Goal: Answer question/provide support: Share knowledge or assist other users

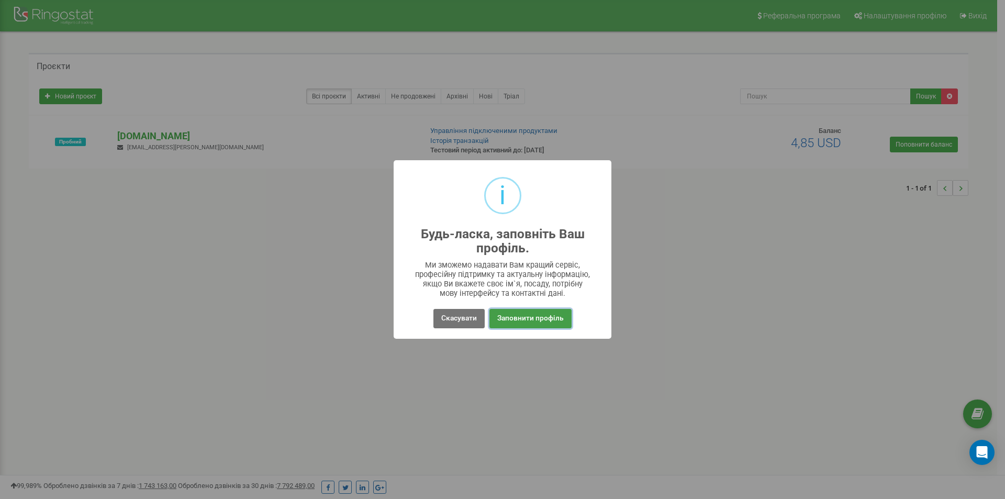
click at [515, 321] on button "Заповнити профіль" at bounding box center [530, 318] width 82 height 19
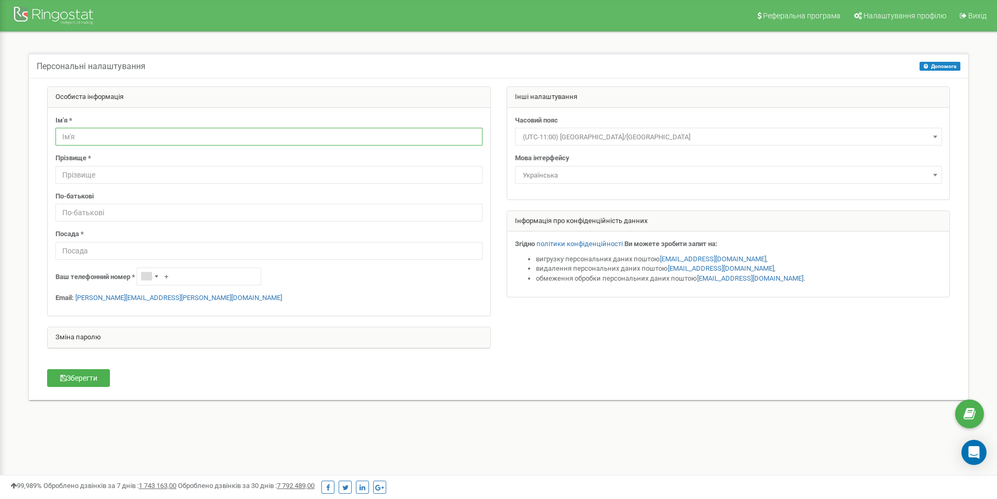
click at [99, 136] on input "text" at bounding box center [268, 137] width 427 height 18
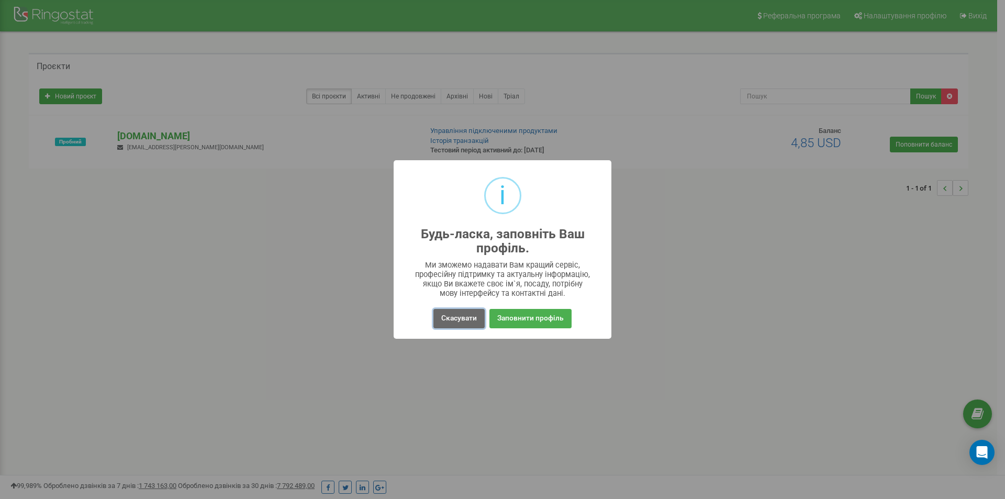
click at [463, 316] on button "Скасувати" at bounding box center [458, 318] width 51 height 19
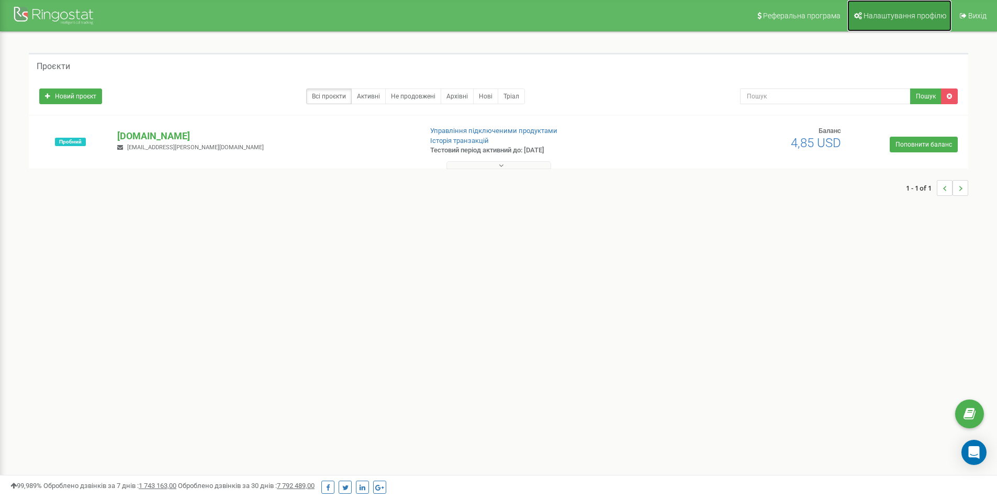
click at [893, 17] on span "Налаштування профілю" at bounding box center [904, 16] width 83 height 8
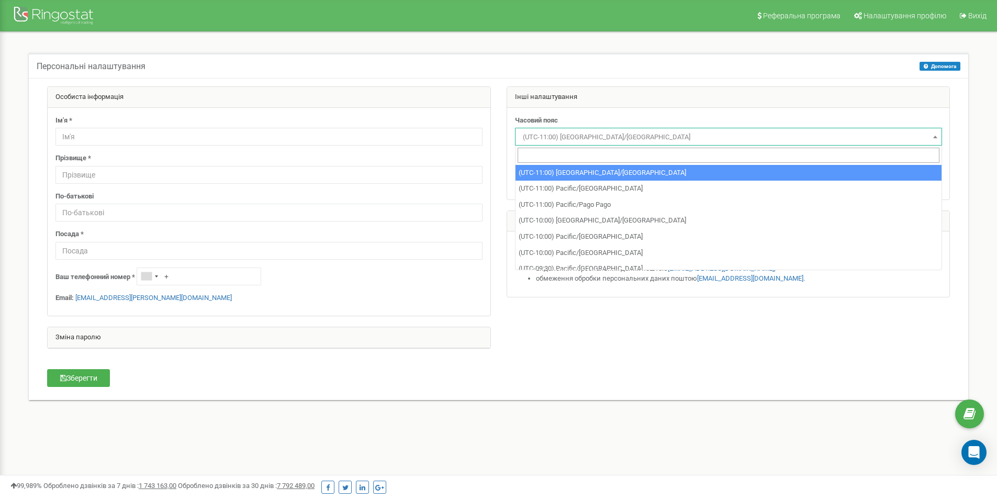
click at [734, 132] on span "(UTC-11:00) Pacific/Midway" at bounding box center [729, 137] width 420 height 15
type input "+"
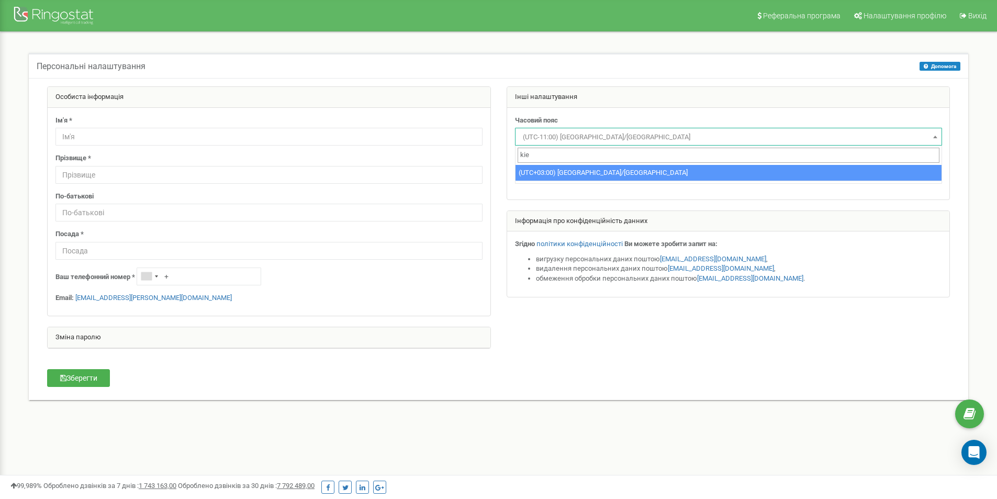
type input "kie"
select select "Europe/Kiev"
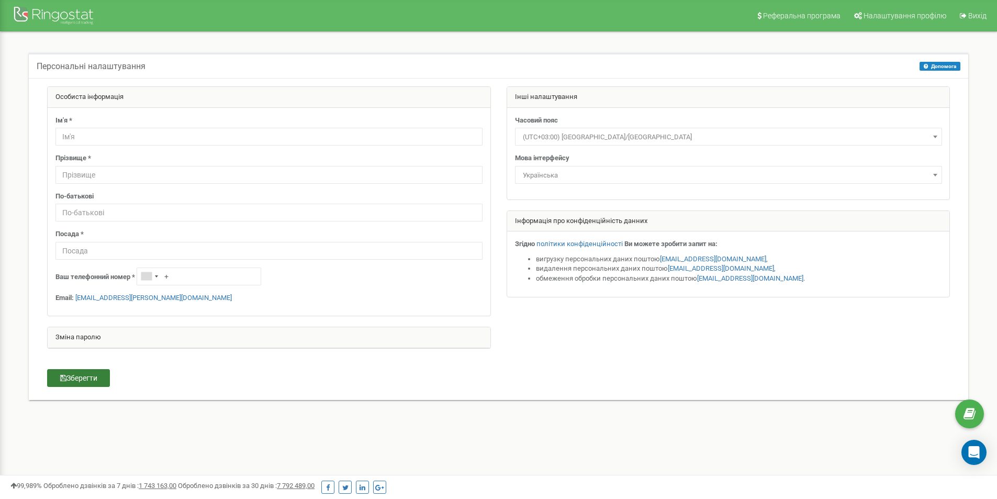
click at [89, 379] on button "Зберегти" at bounding box center [78, 378] width 63 height 18
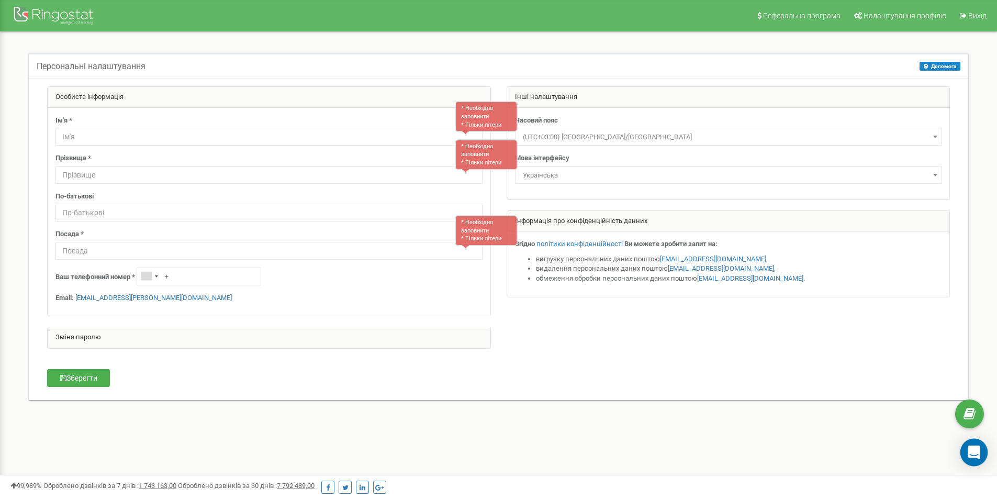
click at [975, 456] on icon "Open Intercom Messenger" at bounding box center [974, 452] width 12 height 14
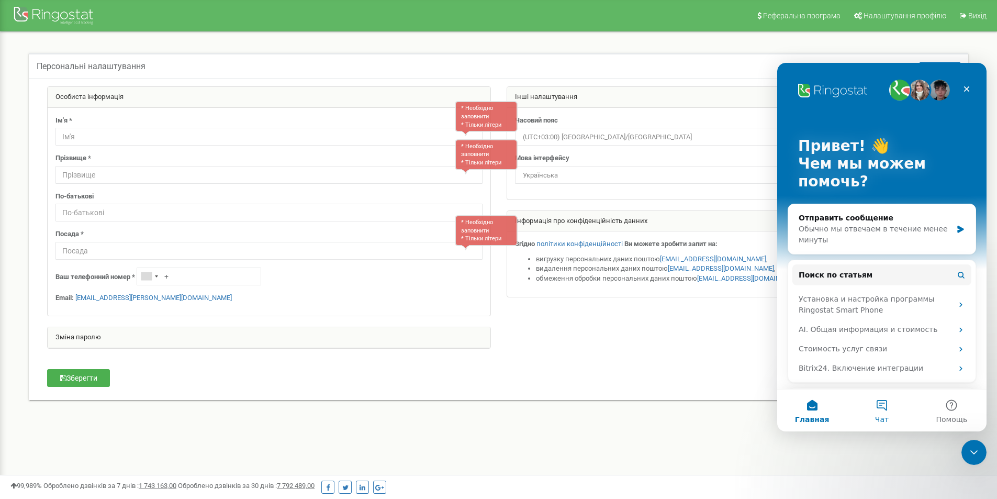
click at [884, 410] on button "Чат" at bounding box center [882, 410] width 70 height 42
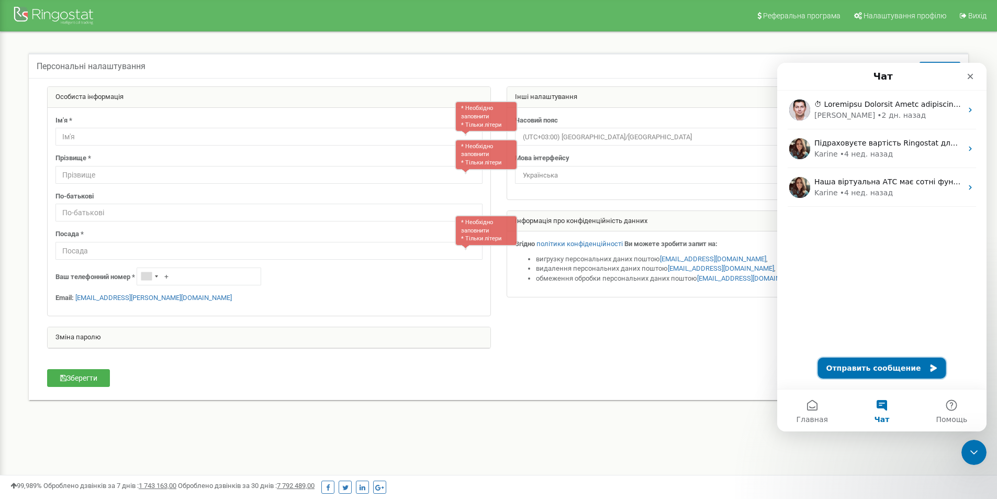
click at [914, 369] on button "Отправить сообщение" at bounding box center [882, 367] width 128 height 21
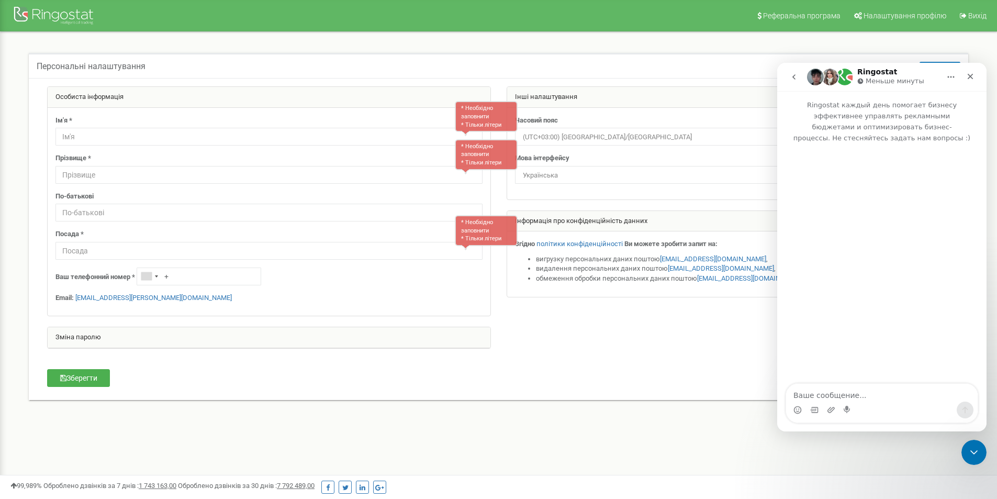
click at [866, 394] on textarea "Ваше сообщение..." at bounding box center [882, 393] width 192 height 18
type textarea "Доброго дня."
click at [605, 392] on div "Особиста інформація Ім'я * * Необхідно заповнити * Тільки літери Прізвище * * Н…" at bounding box center [498, 239] width 939 height 322
click at [878, 402] on div "Мессенджер Intercom" at bounding box center [882, 409] width 192 height 17
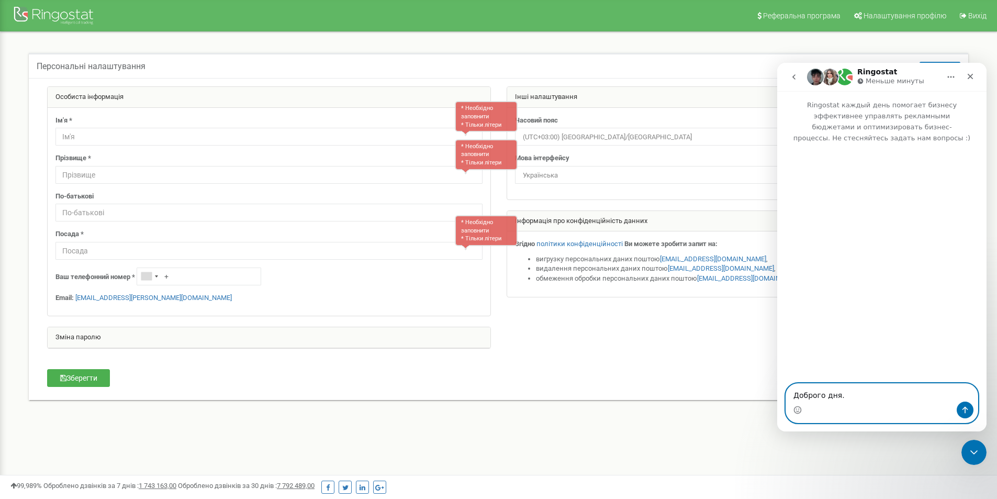
click at [853, 399] on textarea "Доброго дня." at bounding box center [882, 393] width 192 height 18
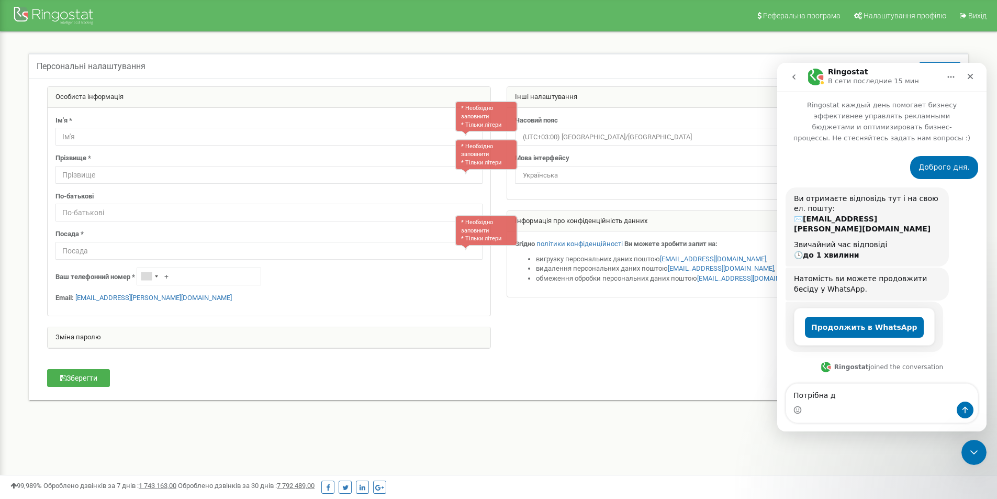
scroll to position [89, 0]
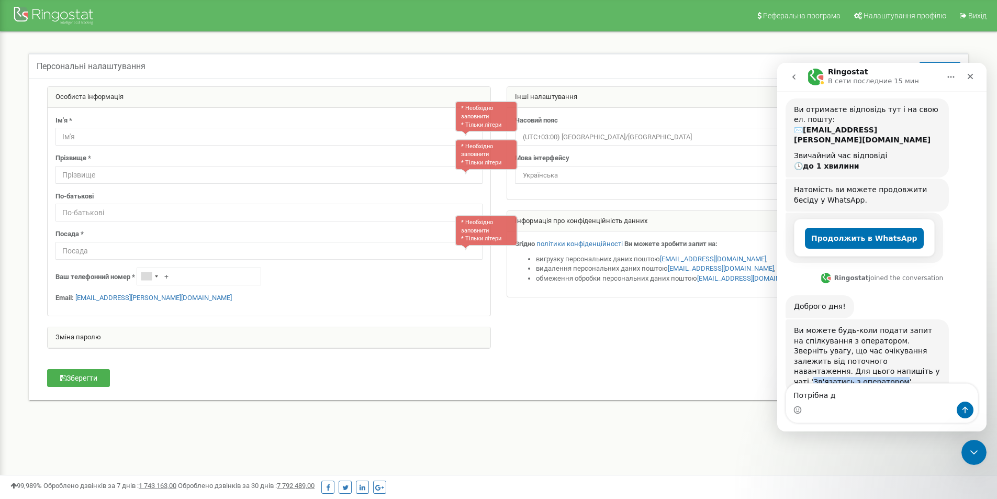
drag, startPoint x: 795, startPoint y: 351, endPoint x: 878, endPoint y: 352, distance: 82.2
click at [878, 352] on div "Ви можете будь-коли подати запит на спілкування з оператором. Зверніть увагу, щ…" at bounding box center [867, 356] width 147 height 62
copy div "Зв'язатись з оператором"
click at [835, 397] on textarea "Потрібна д" at bounding box center [882, 393] width 192 height 18
paste textarea "в'язатись з оператором"
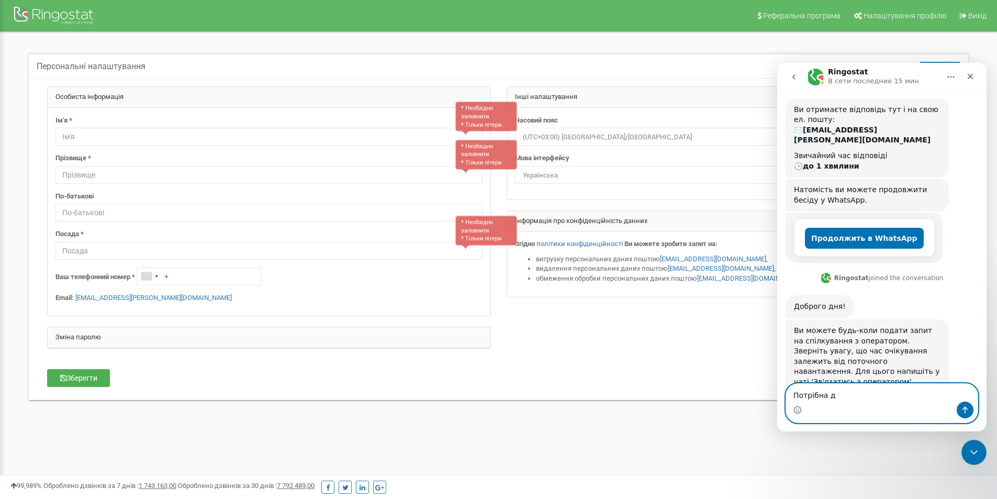
type textarea "Зв'язатись з оператором"
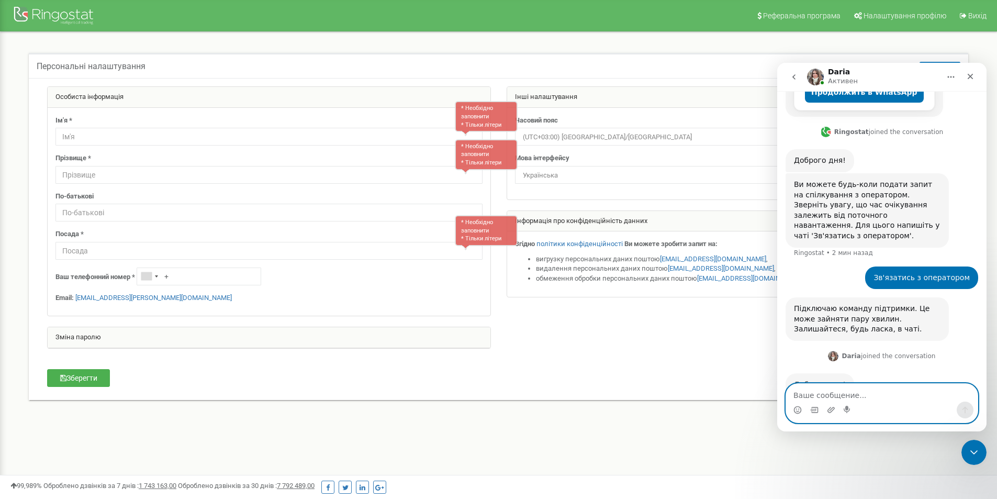
scroll to position [238, 0]
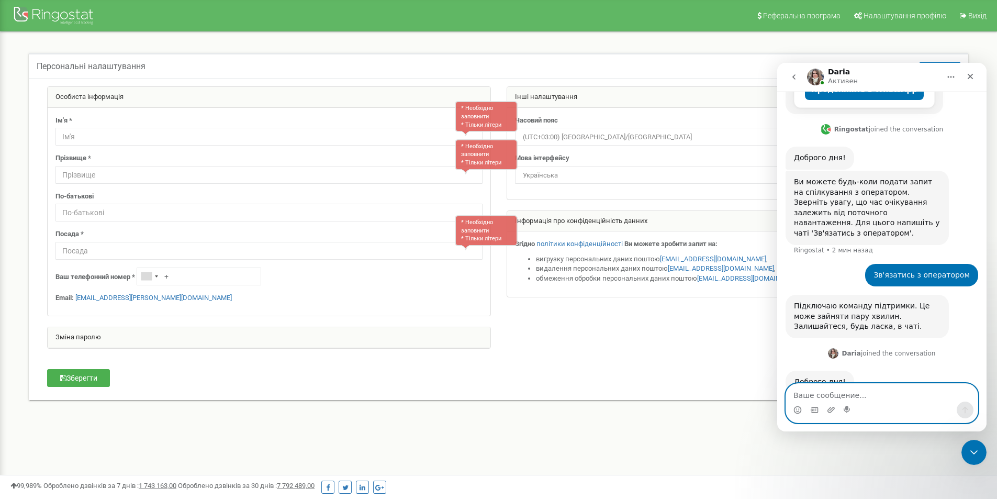
click at [860, 392] on textarea "Ваше сообщение..." at bounding box center [882, 393] width 192 height 18
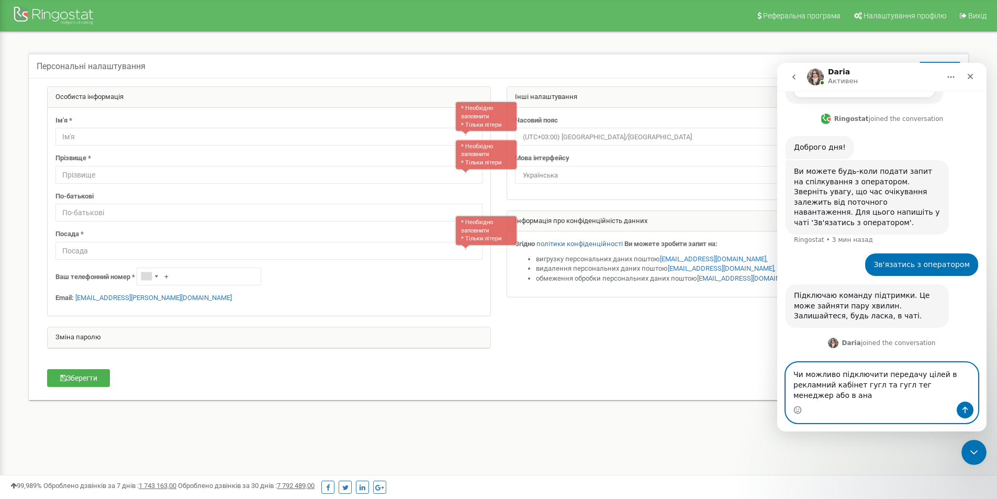
scroll to position [259, 0]
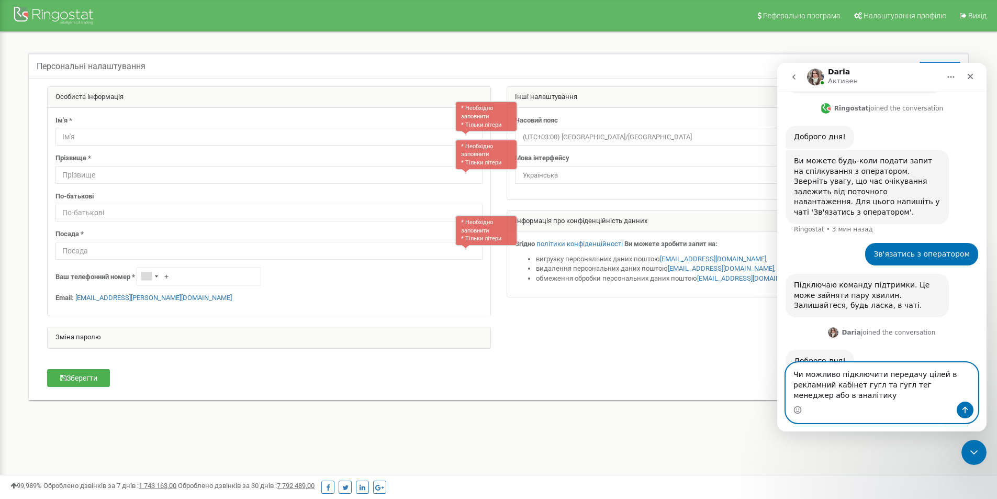
type textarea "Чи можливо підключити передачу цілей в рекламний кабінет гугл та гугл тег менед…"
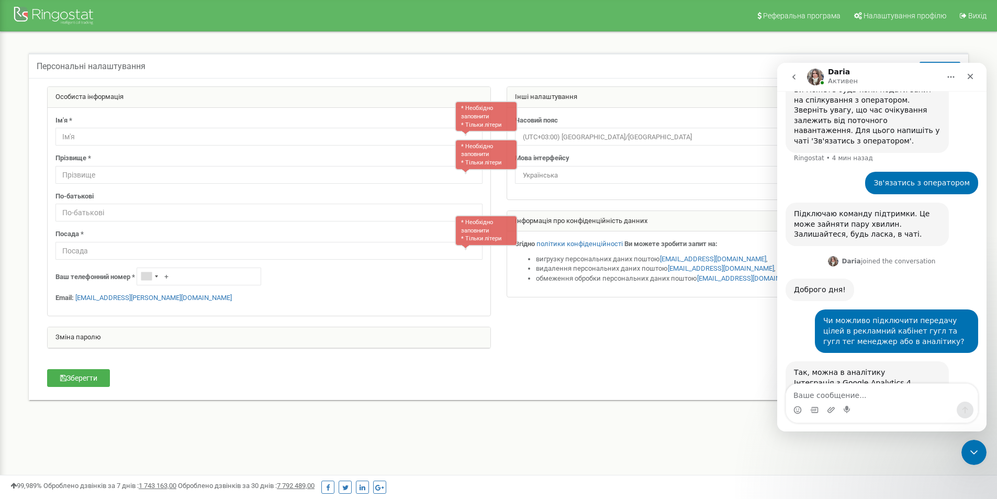
scroll to position [356, 0]
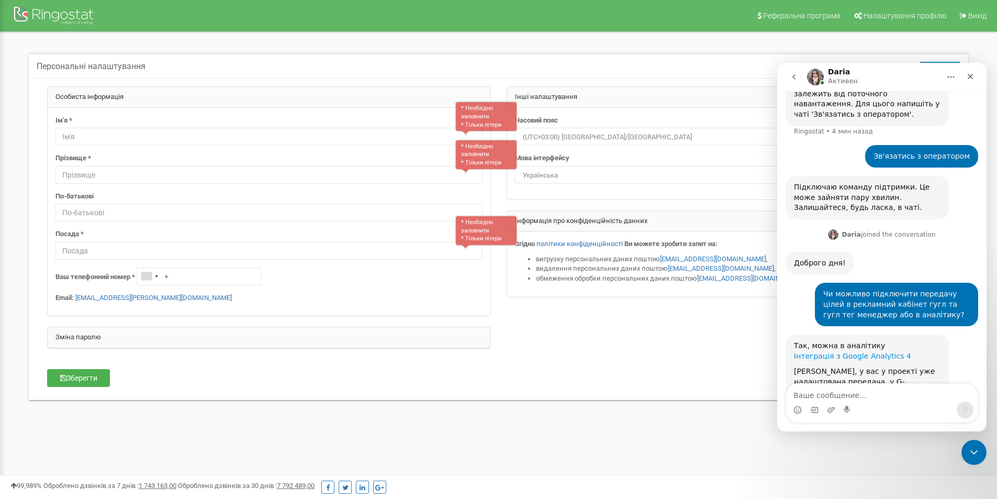
click at [824, 352] on link "Інтеграція з Google Analytics 4" at bounding box center [852, 356] width 117 height 8
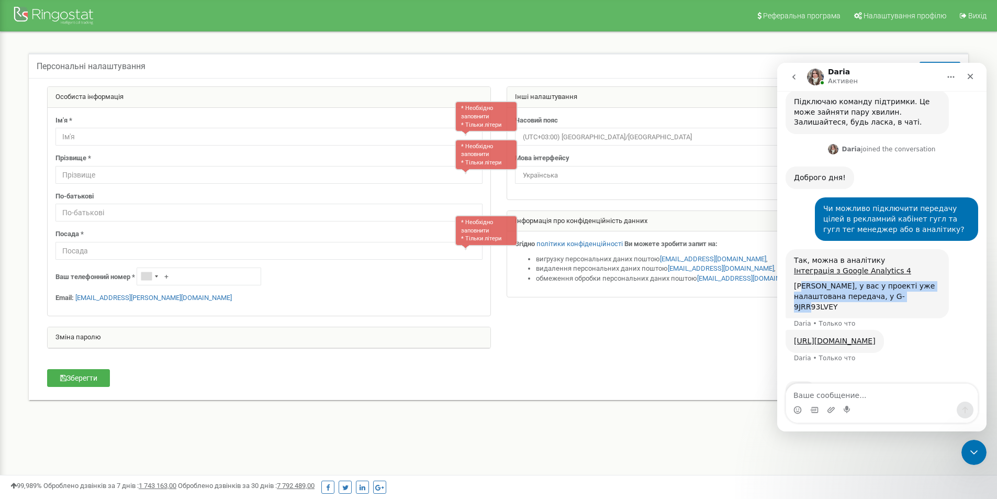
drag, startPoint x: 801, startPoint y: 254, endPoint x: 911, endPoint y: 269, distance: 111.5
click at [911, 281] on div "Як бачу, у вас у проекті уже налаштована передача, у G-9JRR93LVEY" at bounding box center [867, 296] width 147 height 31
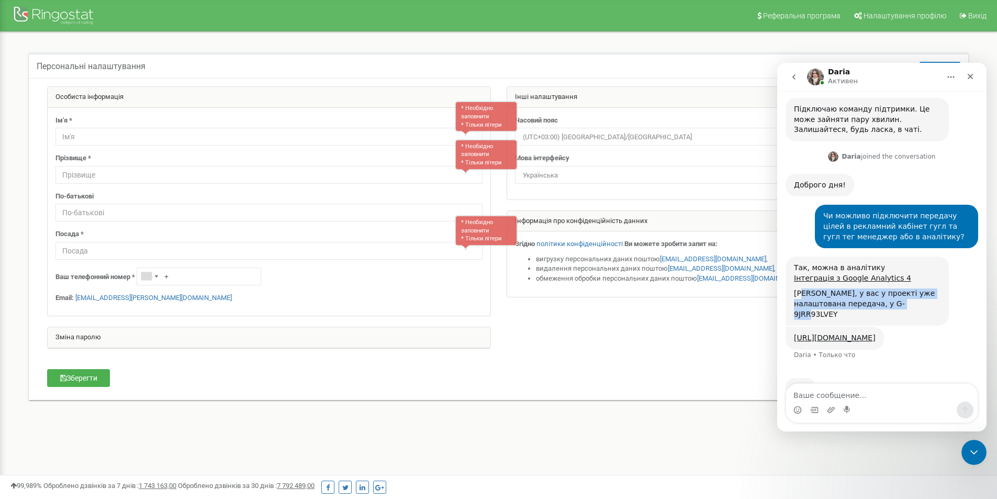
scroll to position [431, 0]
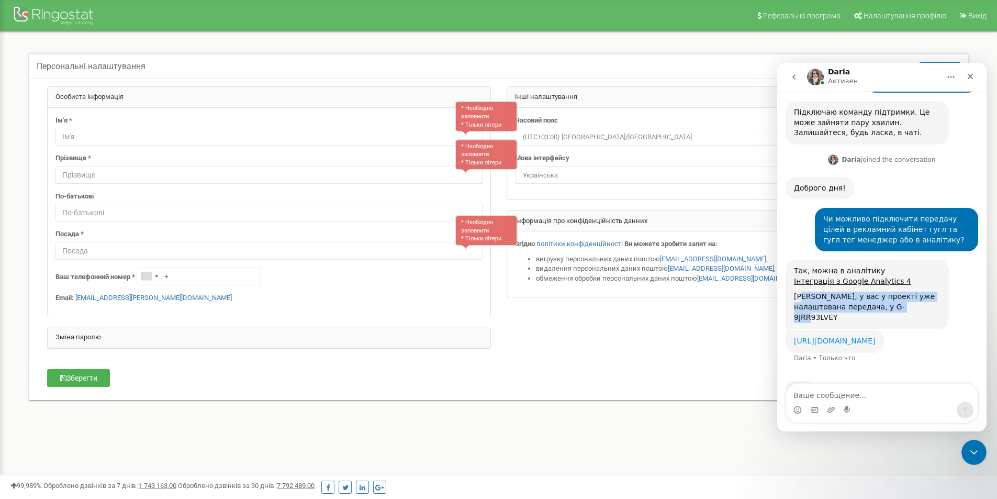
click at [867, 336] on link "https://app.ringostat.com/project/custom_urls/integration/ga4?project_id=195212" at bounding box center [835, 340] width 82 height 8
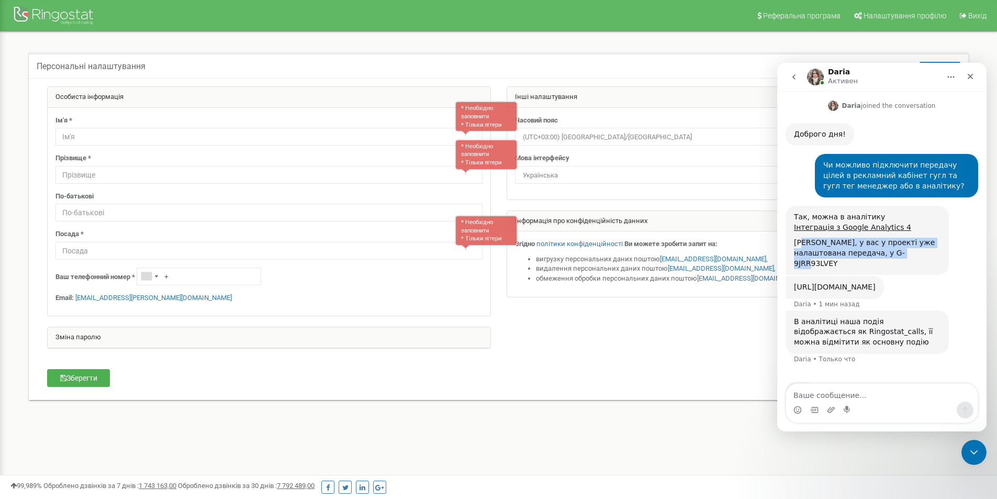
scroll to position [486, 0]
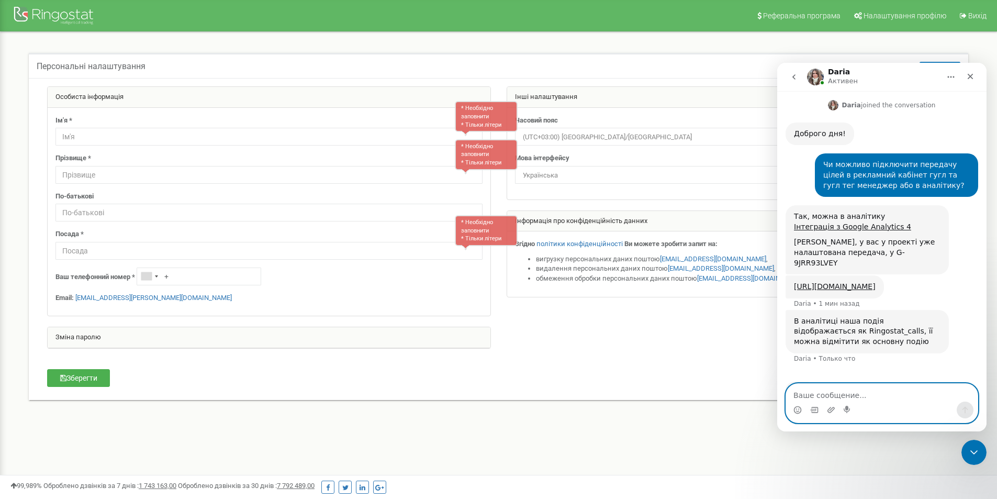
click at [824, 392] on textarea "Ваше сообщение..." at bounding box center [882, 393] width 192 height 18
type textarea "Так дякую"
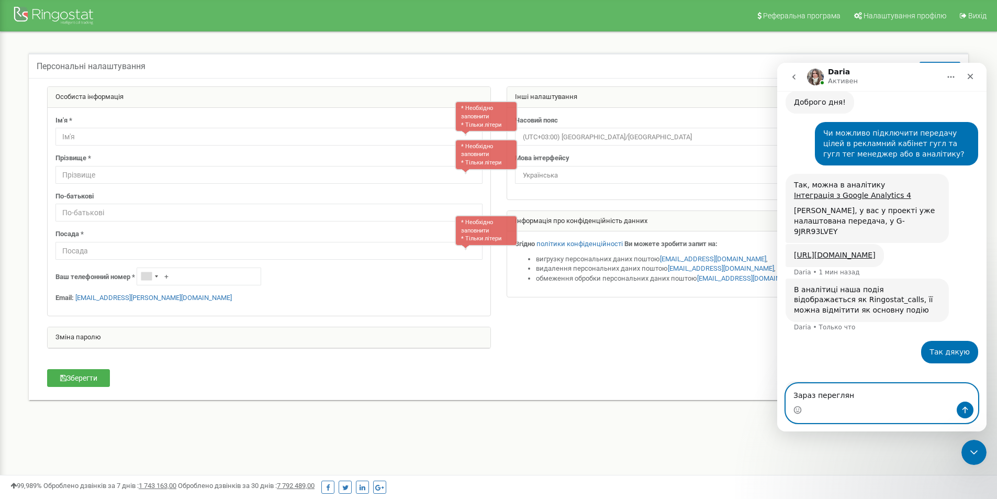
type textarea "Зараз перегляну"
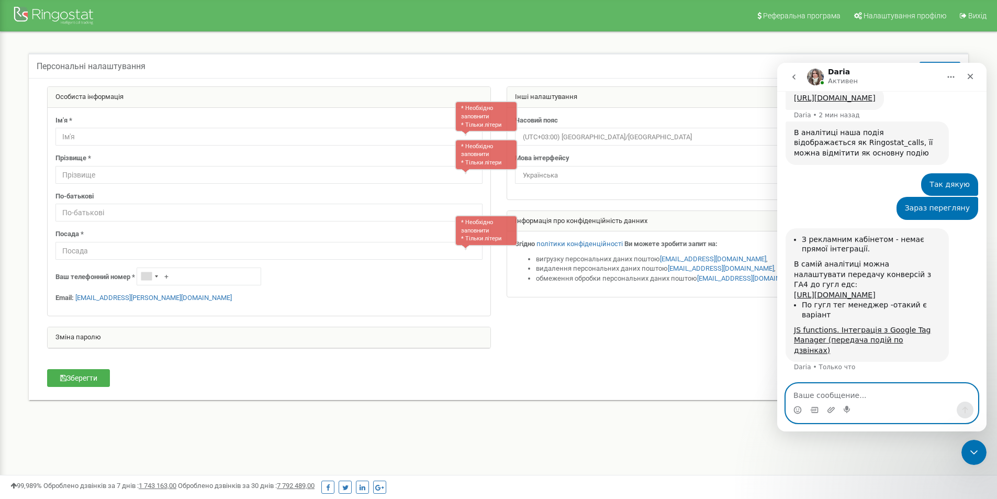
scroll to position [694, 0]
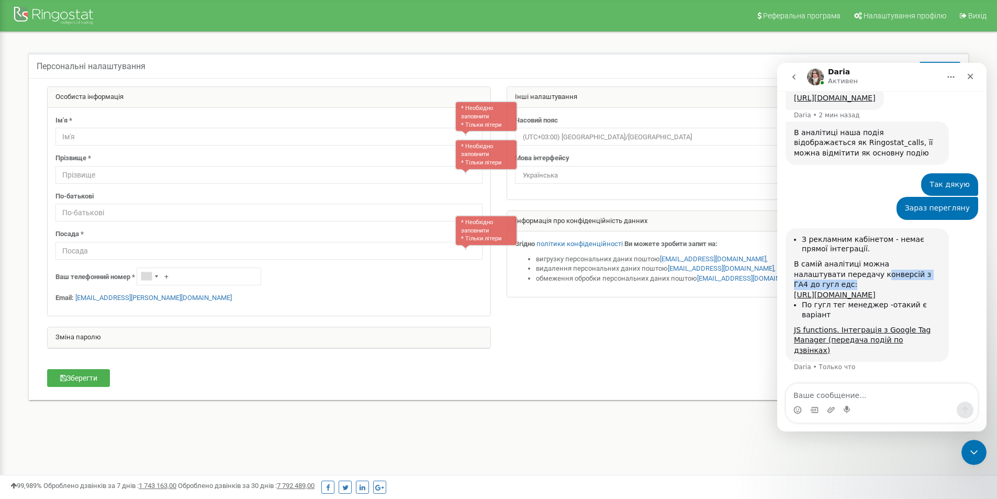
drag, startPoint x: 830, startPoint y: 222, endPoint x: 921, endPoint y: 224, distance: 90.6
click at [921, 259] on div "В самій аналітиці можна налаштувати передачу конверсій з ГА4 до гугл едс:" at bounding box center [867, 274] width 147 height 31
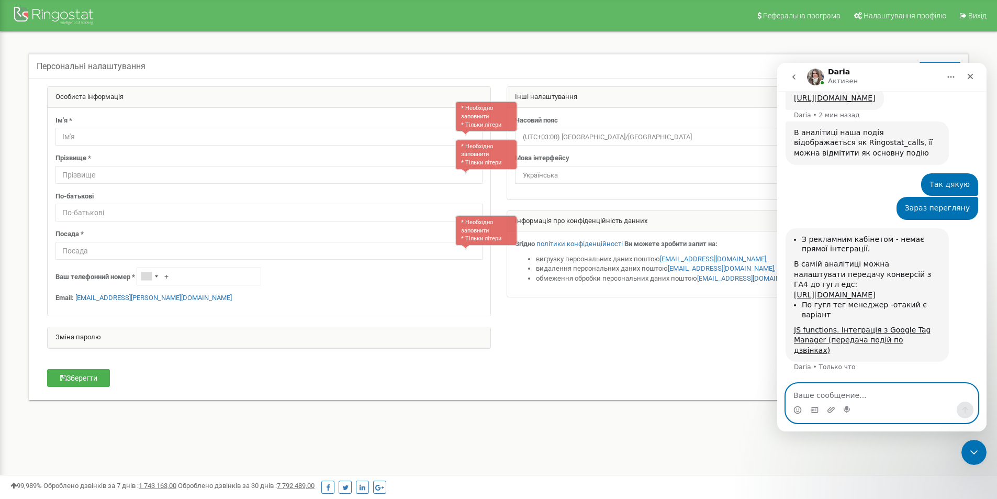
click at [825, 396] on textarea "Ваше сообщение..." at bounding box center [882, 393] width 192 height 18
type textarea "Дякую"
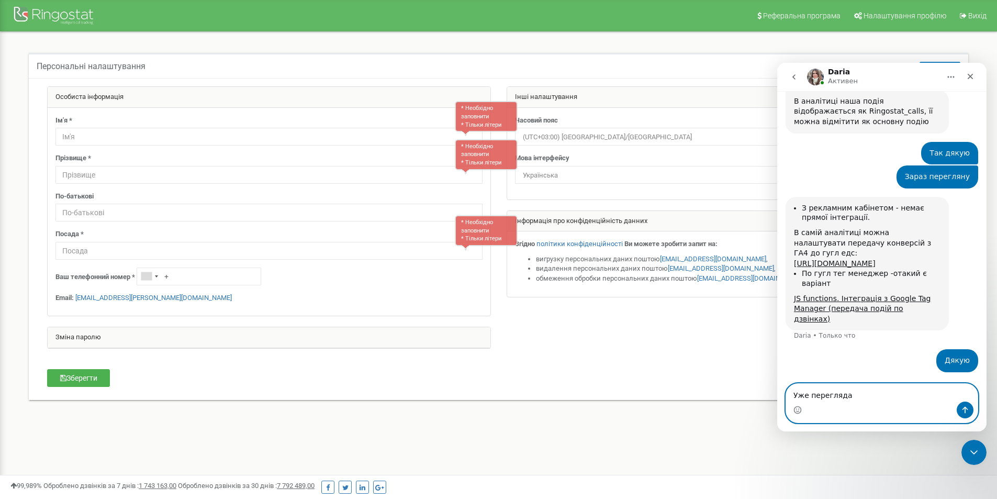
type textarea "Уже переглядаю"
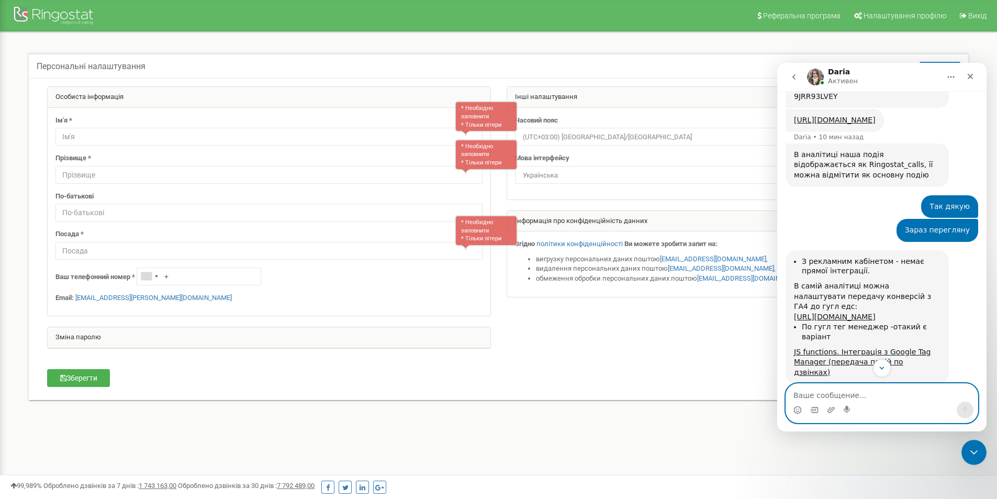
scroll to position [733, 0]
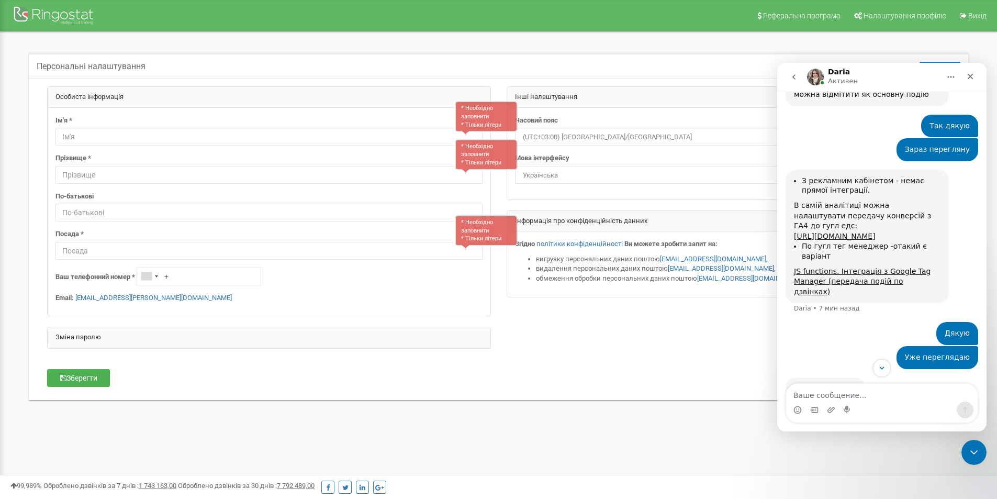
click at [838, 402] on div "Мессенджер Intercom" at bounding box center [882, 409] width 192 height 17
drag, startPoint x: 839, startPoint y: 397, endPoint x: 836, endPoint y: 392, distance: 6.0
click at [837, 394] on textarea "Ваше сообщение..." at bounding box center [882, 393] width 192 height 18
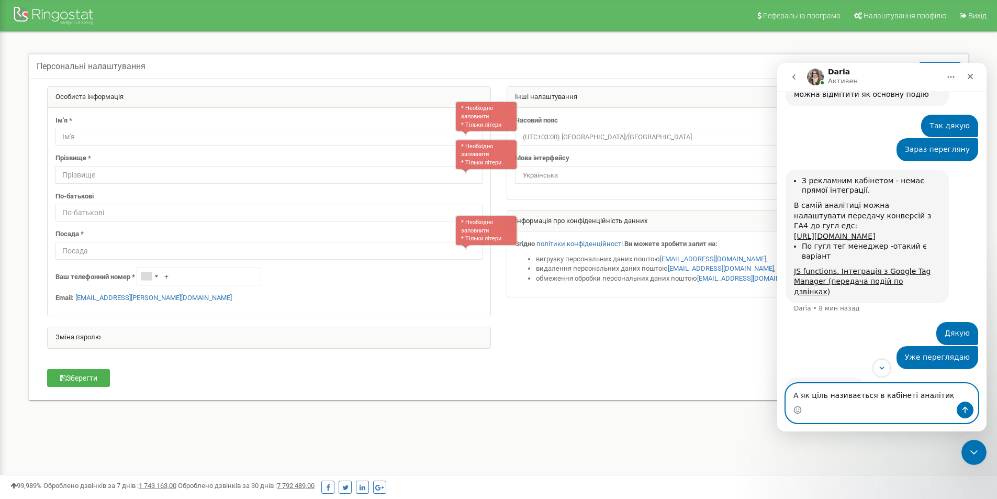
type textarea "А як ціль називається в кабінеті аналітики"
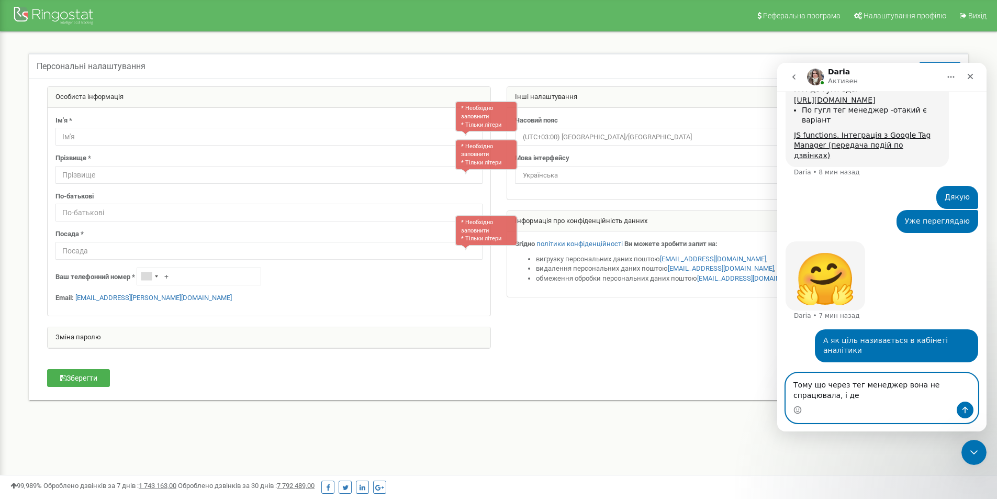
scroll to position [879, 0]
type textarea "Тому що через тег менеджер вона не спрацювала, і дебаг вю також її не побачив"
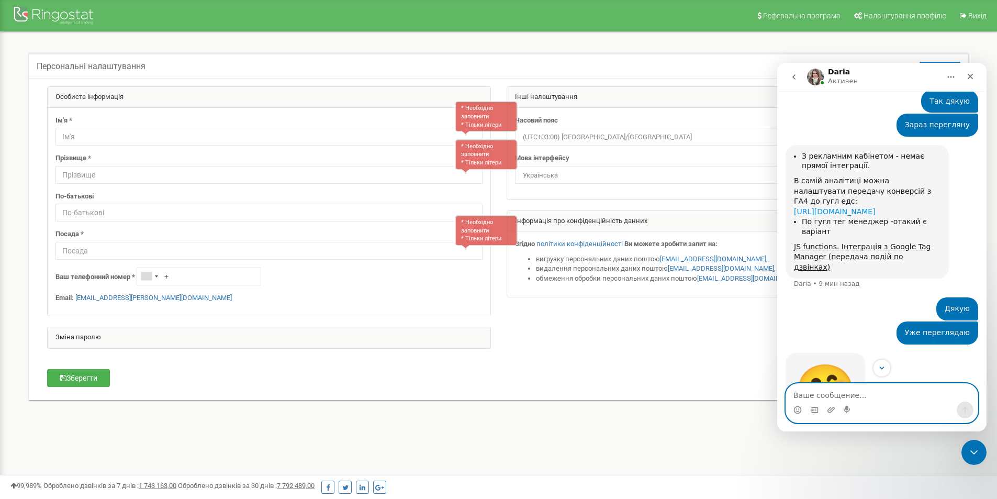
scroll to position [756, 0]
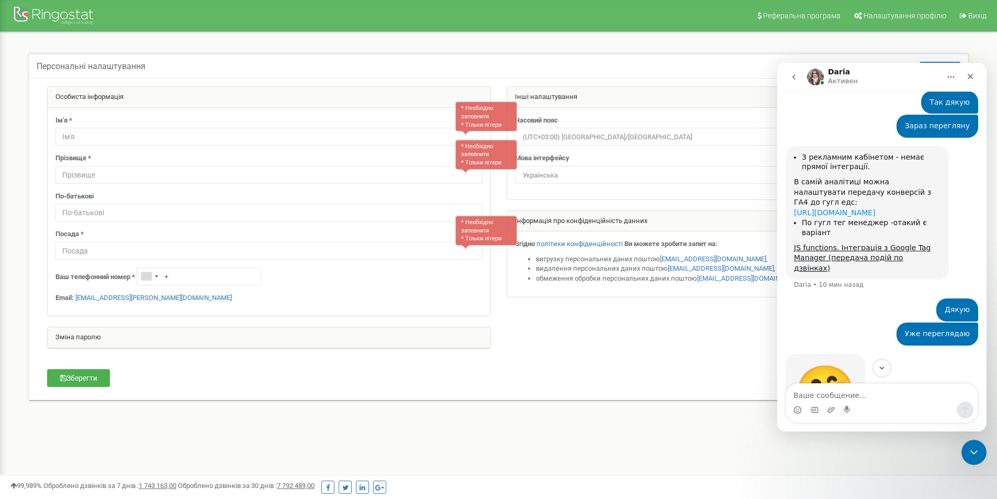
click at [834, 208] on link "https://help.ringostat.com/uk/articles/6538434-%D0%B7%D0%B2%D1%96%D1%82%D0%B8-%…" at bounding box center [835, 212] width 82 height 8
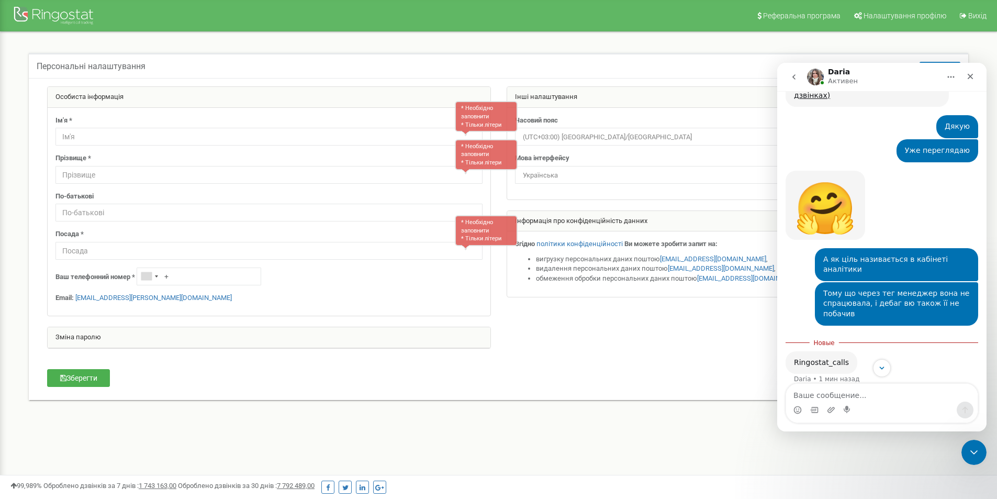
scroll to position [951, 0]
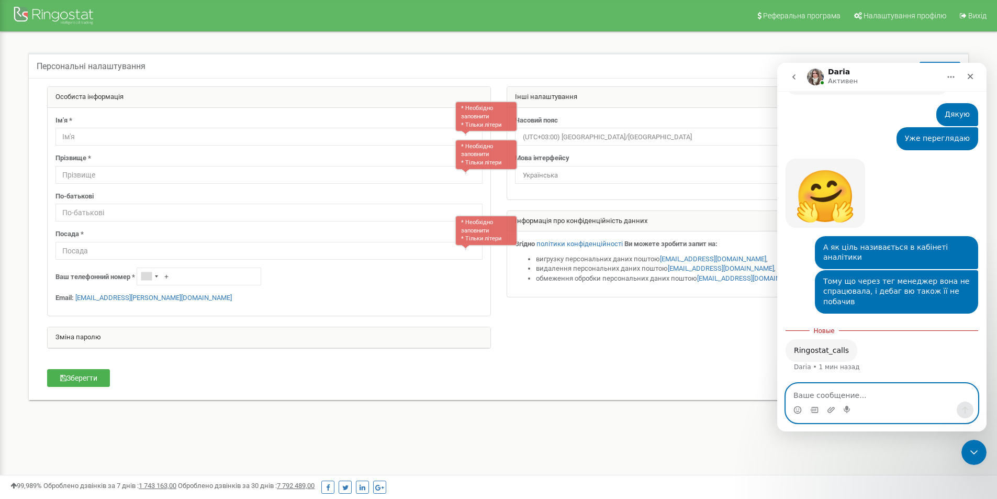
click at [830, 391] on textarea "Ваше сообщение..." at bounding box center [882, 393] width 192 height 18
type textarea "темає пока такої цілі"
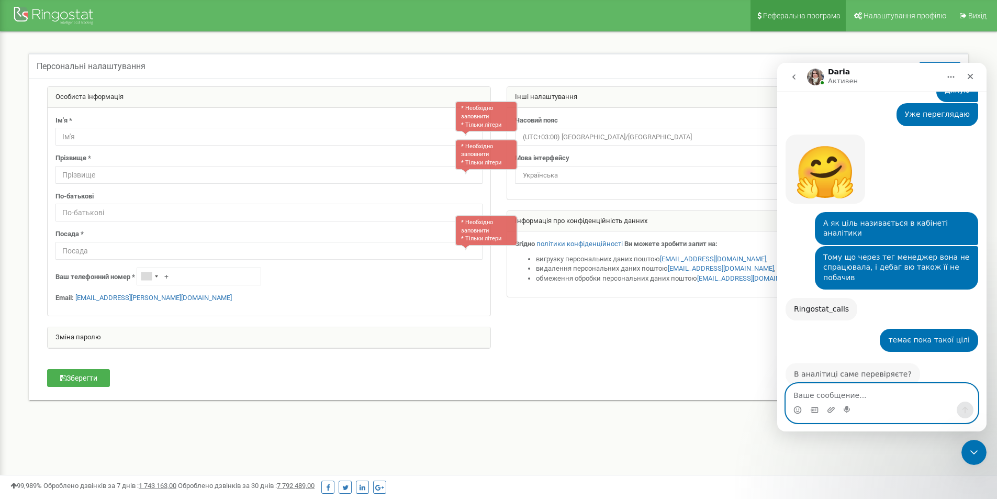
scroll to position [996, 0]
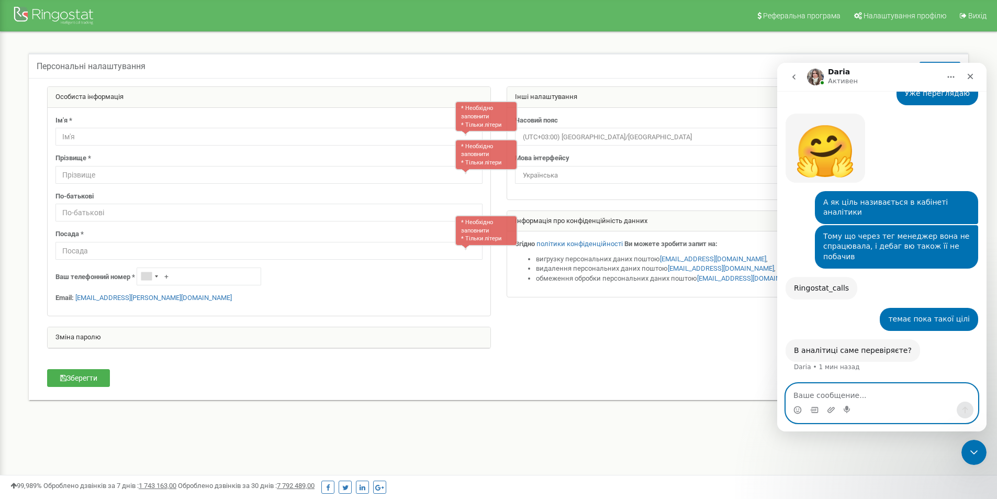
click at [844, 391] on textarea "Ваше сообщение..." at bounding box center [882, 393] width 192 height 18
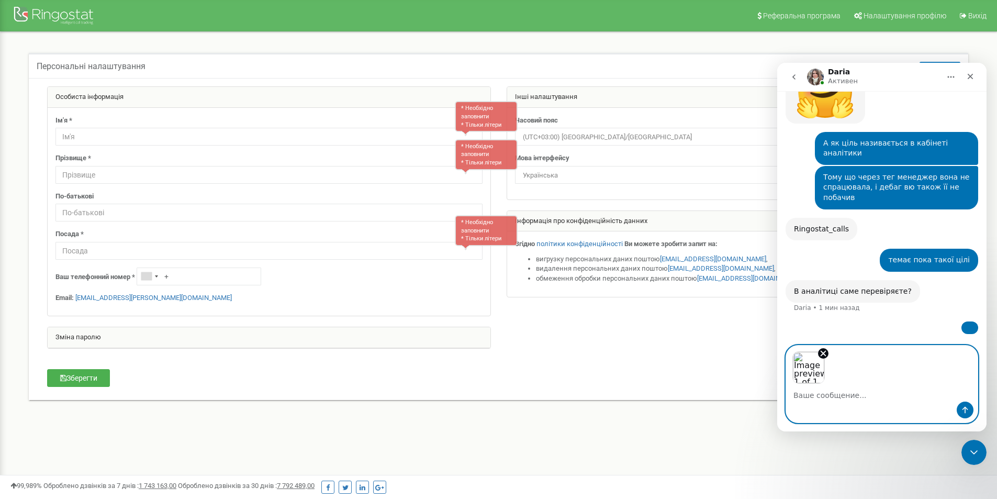
scroll to position [1162, 0]
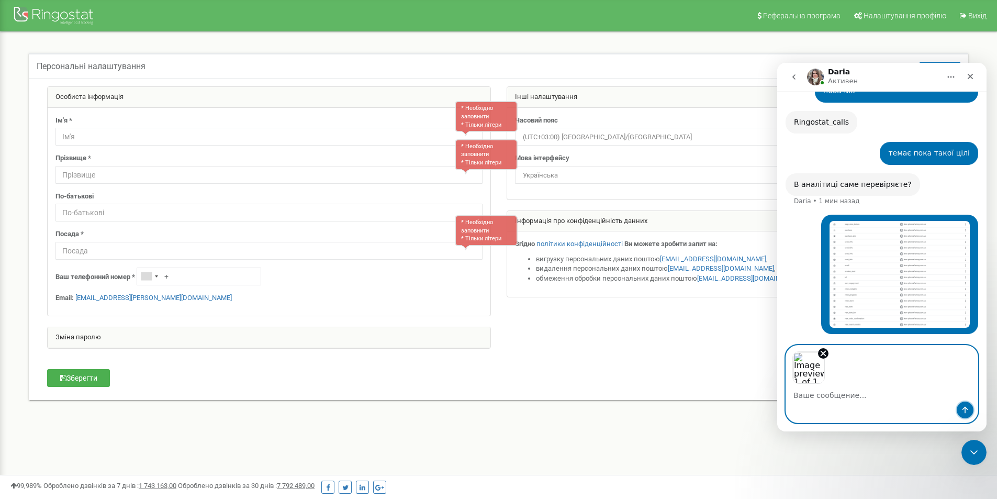
click at [964, 408] on icon "Отправить сообщение…" at bounding box center [965, 410] width 8 height 8
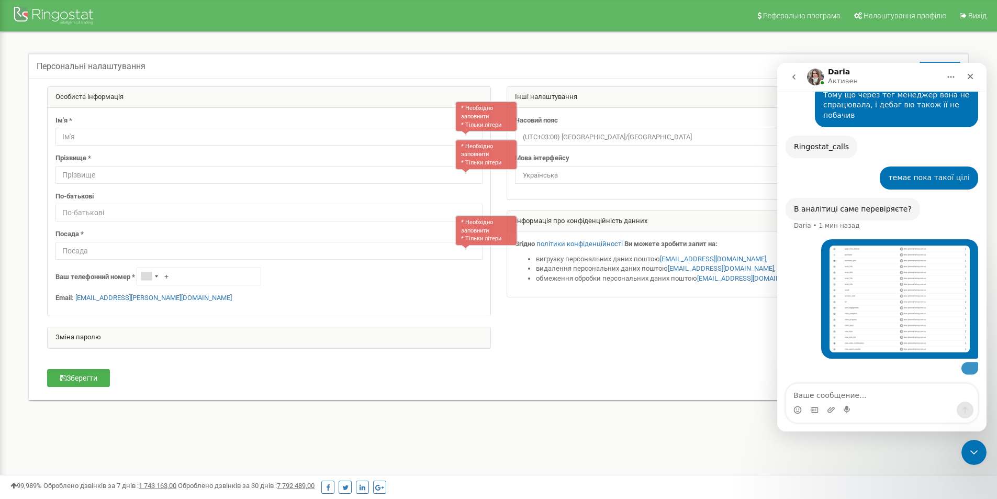
scroll to position [1244, 0]
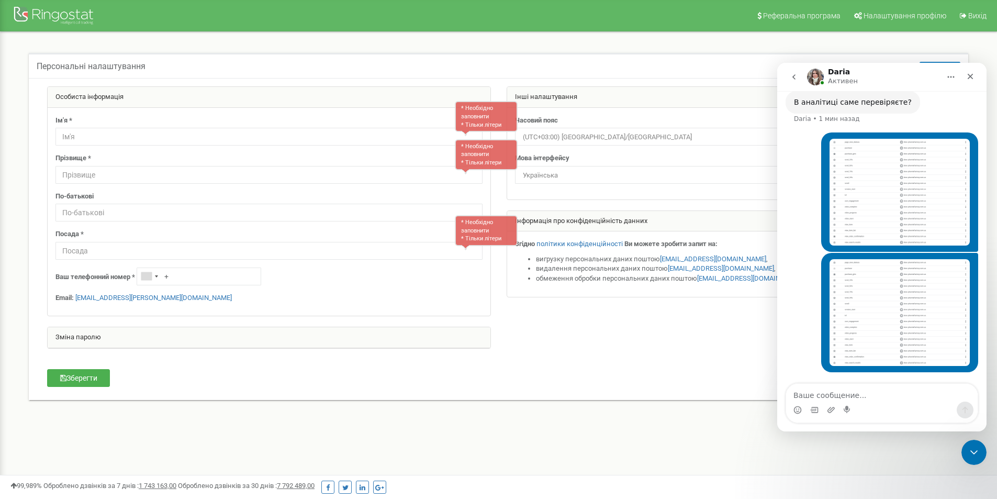
click at [840, 385] on textarea "Ваше сообщение..." at bounding box center [882, 393] width 192 height 18
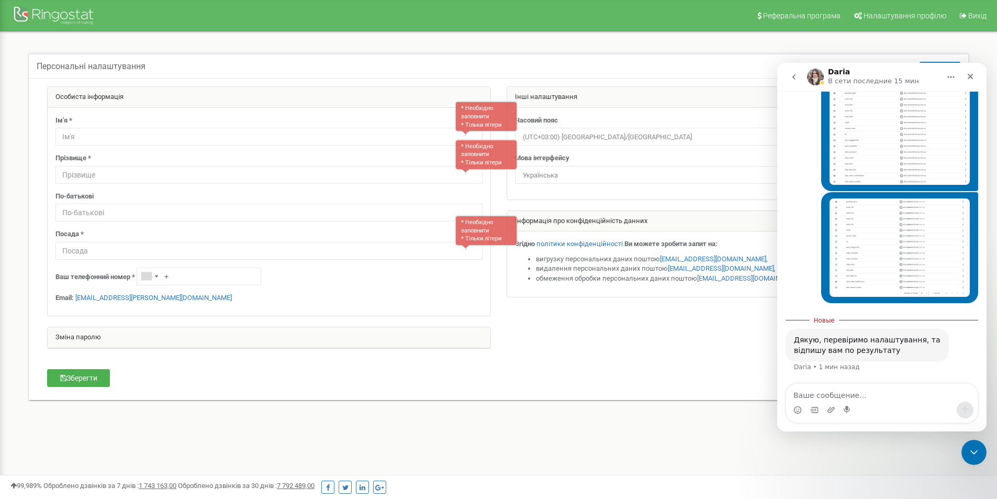
scroll to position [1415, 0]
drag, startPoint x: 873, startPoint y: 395, endPoint x: 876, endPoint y: 381, distance: 14.4
click at [873, 393] on textarea "Ваше сообщение..." at bounding box center [882, 393] width 192 height 18
type textarea "Дякую"
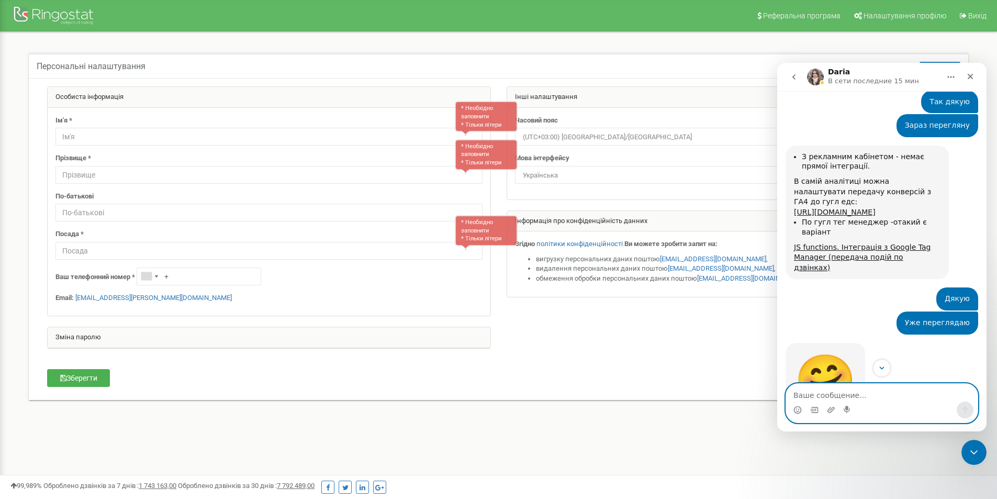
scroll to position [748, 0]
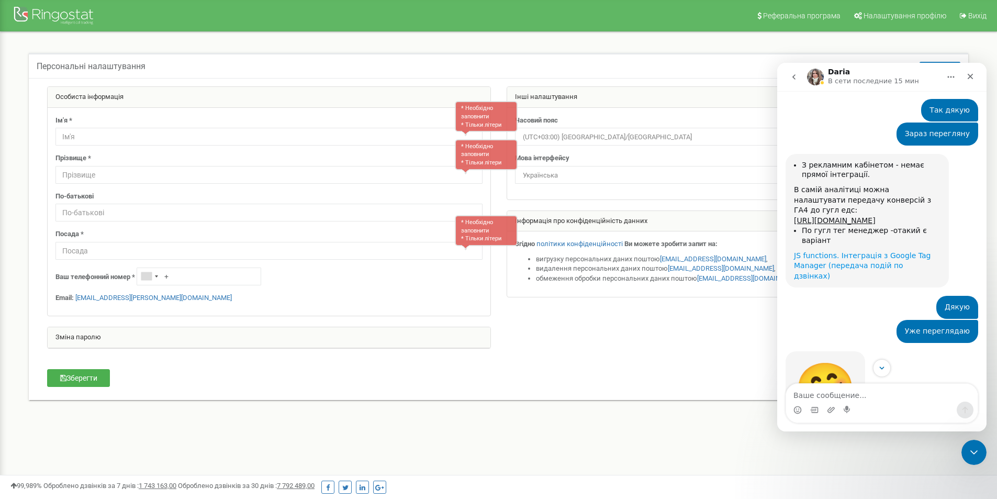
click at [851, 280] on link "JS functions. Інтеграція з Google Tag Manager (передача подій по дзвінках)" at bounding box center [862, 265] width 137 height 29
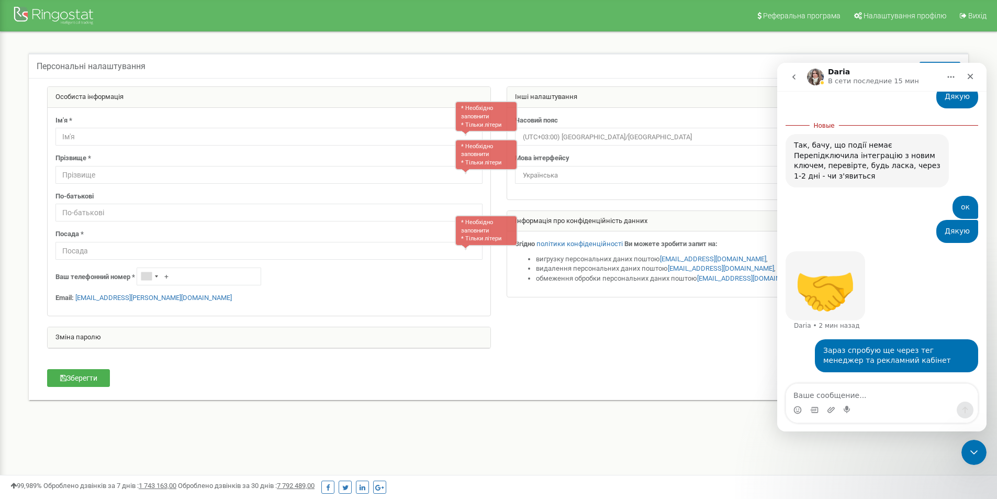
scroll to position [1692, 0]
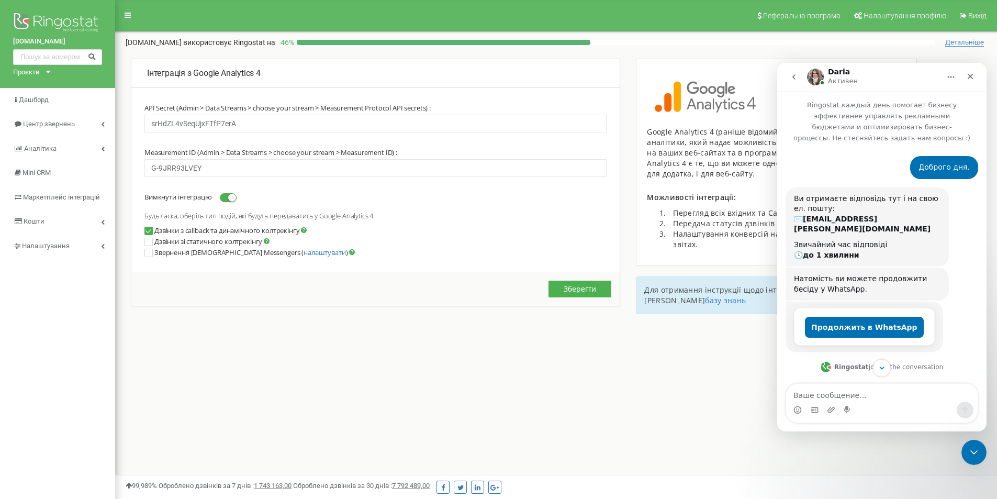
scroll to position [2, 0]
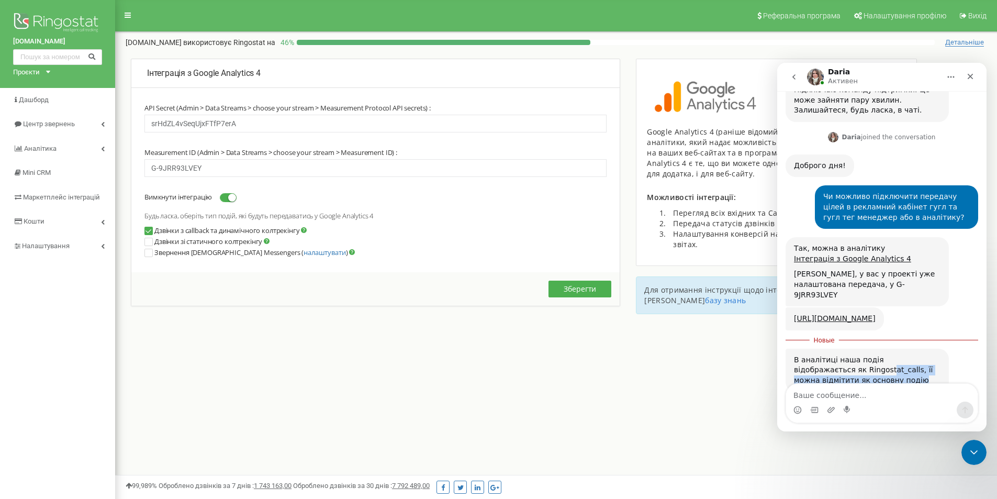
drag, startPoint x: 823, startPoint y: 341, endPoint x: 844, endPoint y: 348, distance: 21.7
click at [844, 355] on div "В аналітиці наша подія відображається як Ringostat_calls, її можна відмітити як…" at bounding box center [867, 370] width 147 height 31
click at [823, 355] on div "В аналітиці наша подія відображається як Ringostat_calls, її можна відмітити як…" at bounding box center [867, 370] width 147 height 31
click at [265, 168] on input "G-9JRR93LVEY" at bounding box center [375, 168] width 462 height 18
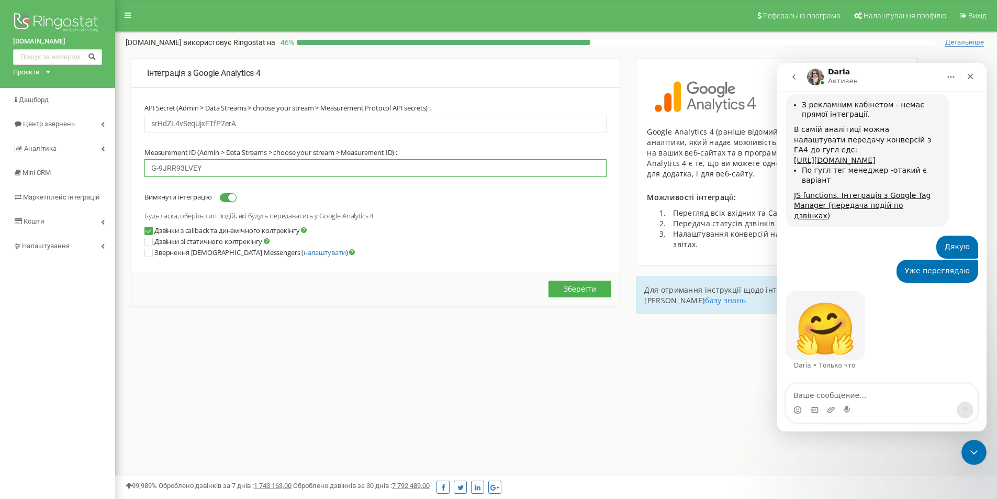
scroll to position [806, 0]
drag, startPoint x: 964, startPoint y: 449, endPoint x: 1881, endPoint y: 888, distance: 1017.0
click at [963, 448] on div "Закрыть службу сообщений Intercom" at bounding box center [972, 450] width 25 height 25
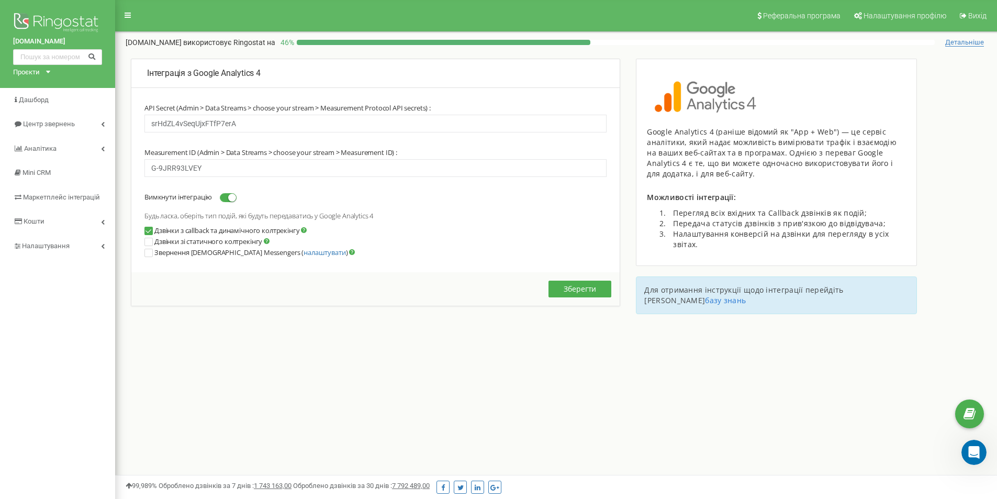
scroll to position [944, 0]
click at [70, 147] on link "Аналiтика" at bounding box center [57, 149] width 115 height 25
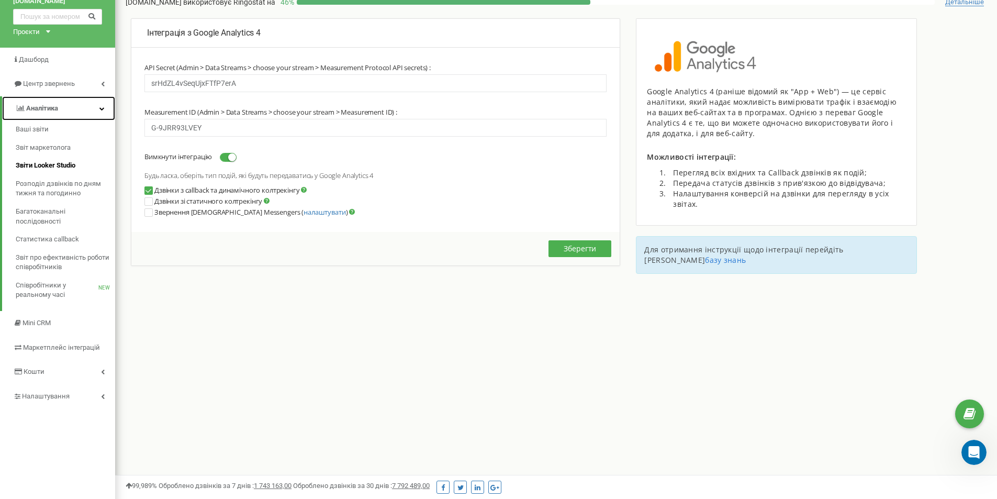
scroll to position [52, 0]
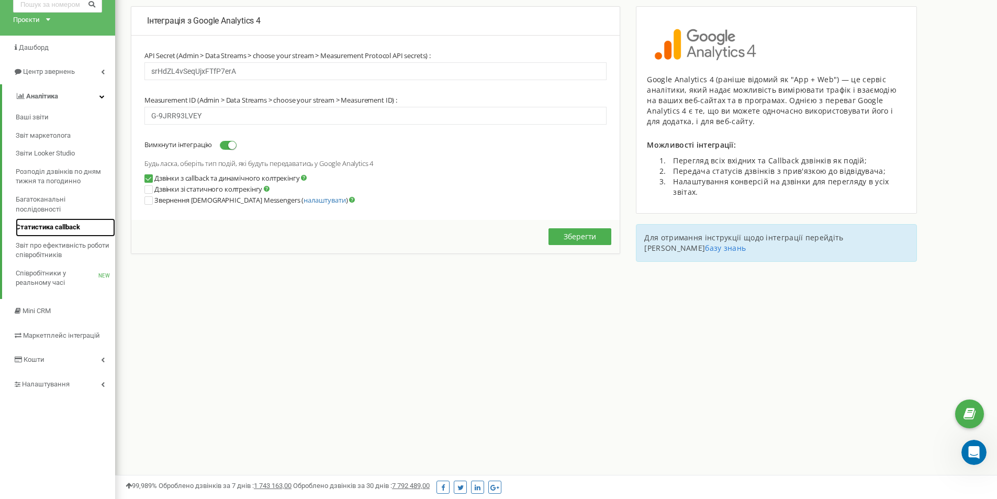
click at [46, 230] on span "Статистика callback" at bounding box center [48, 227] width 64 height 10
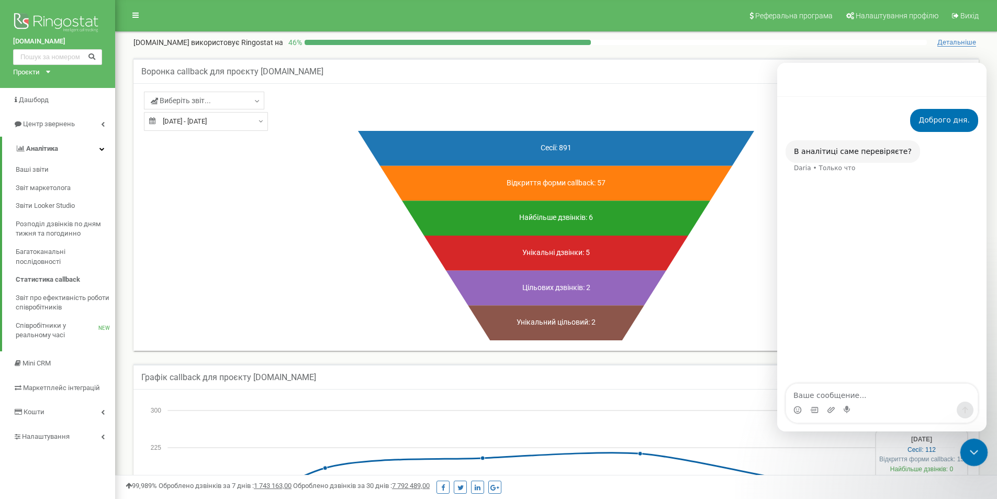
click at [975, 447] on icon "Закрыть службу сообщений Intercom" at bounding box center [972, 450] width 13 height 13
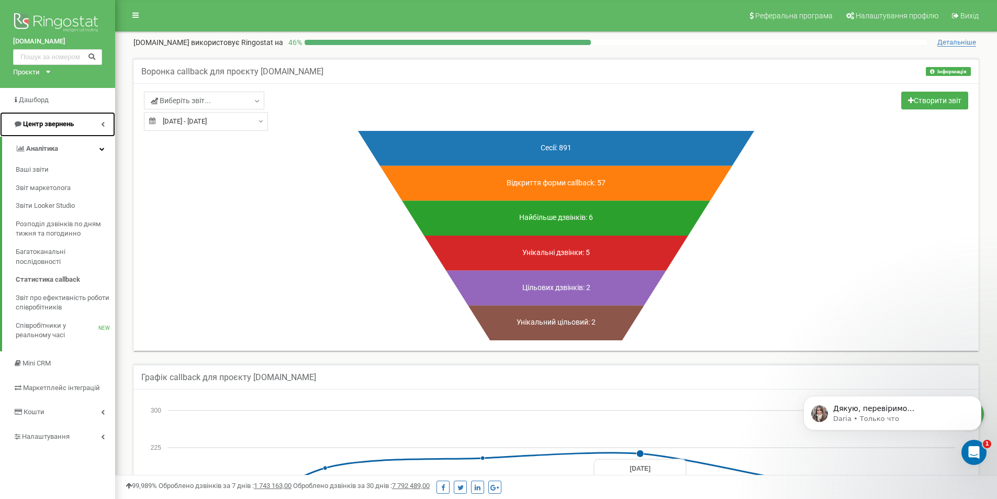
click at [62, 126] on span "Центр звернень" at bounding box center [48, 124] width 51 height 8
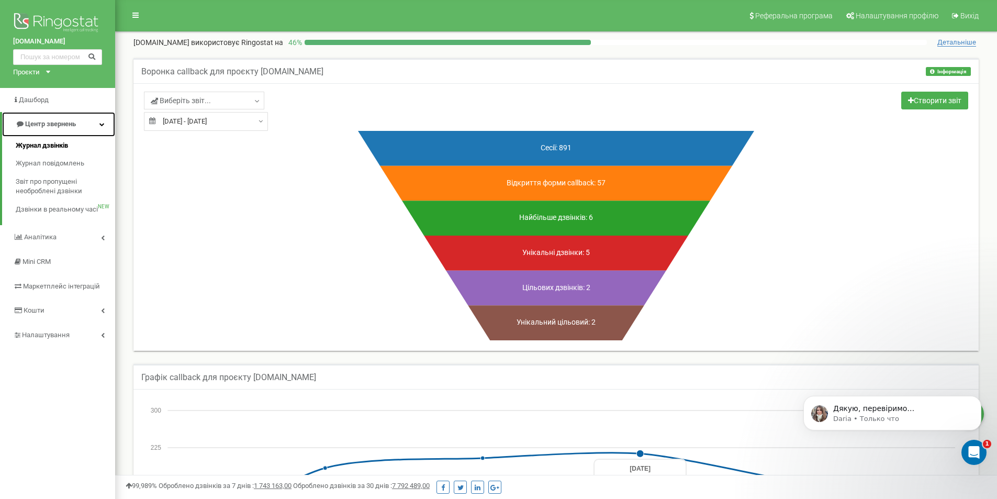
scroll to position [52, 0]
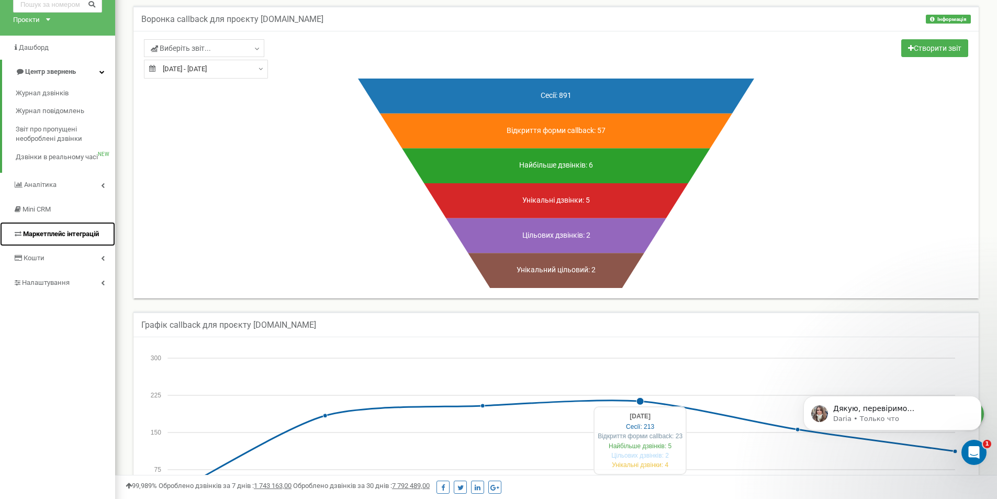
click at [61, 234] on span "Маркетплейс інтеграцій" at bounding box center [61, 234] width 76 height 8
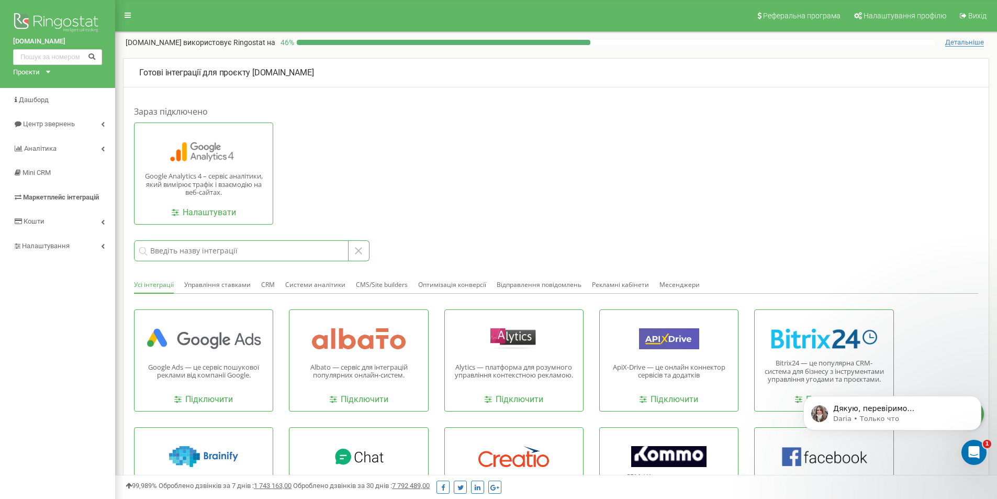
click at [189, 252] on input at bounding box center [241, 250] width 215 height 21
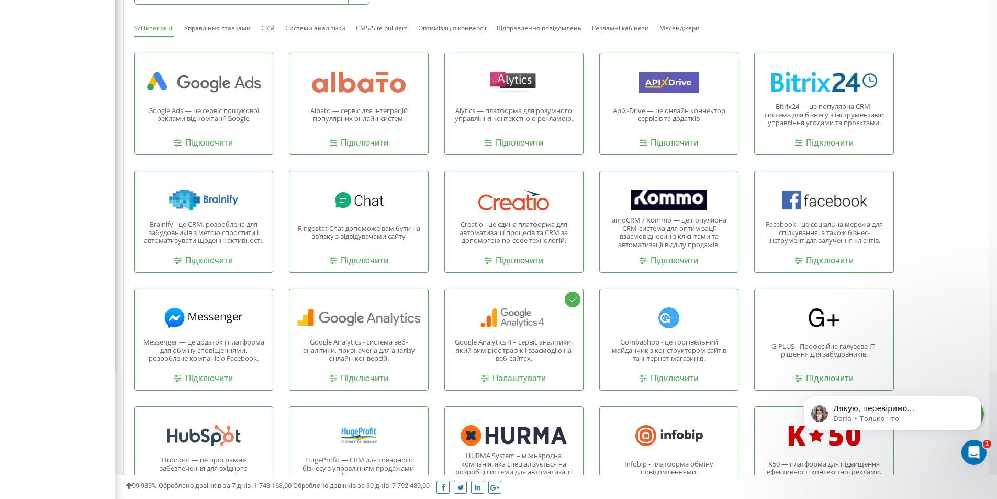
scroll to position [262, 0]
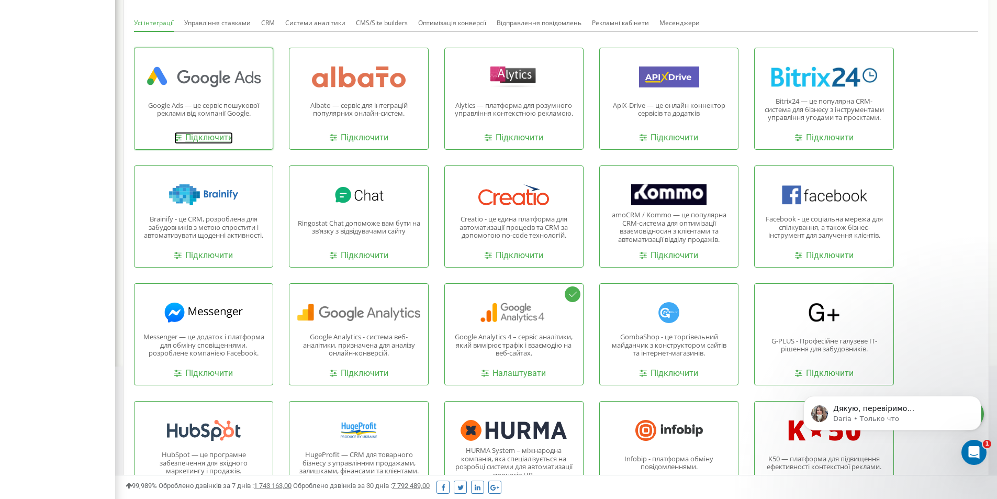
click at [219, 138] on link "Підключити" at bounding box center [203, 138] width 59 height 12
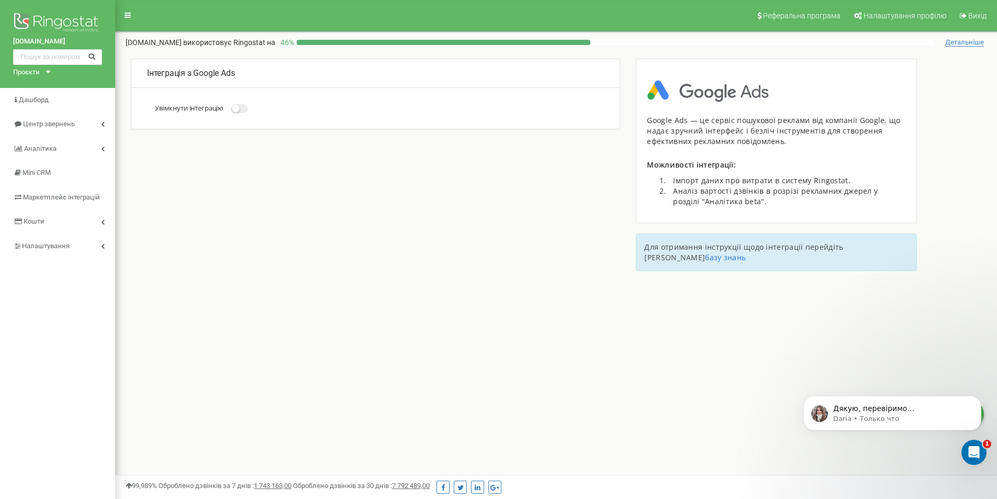
click at [240, 108] on small at bounding box center [236, 109] width 8 height 8
click at [0, 0] on input "Увімкнути інтеграцію" at bounding box center [0, 0] width 0 height 0
click at [238, 108] on small at bounding box center [236, 109] width 8 height 8
click at [0, 0] on input "Увімкнути інтеграцію" at bounding box center [0, 0] width 0 height 0
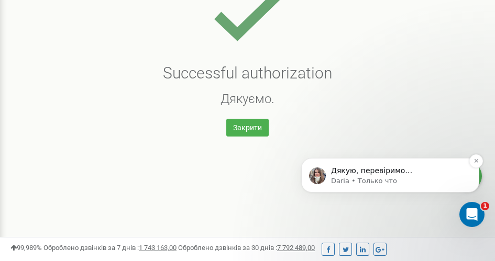
scroll to position [105, 0]
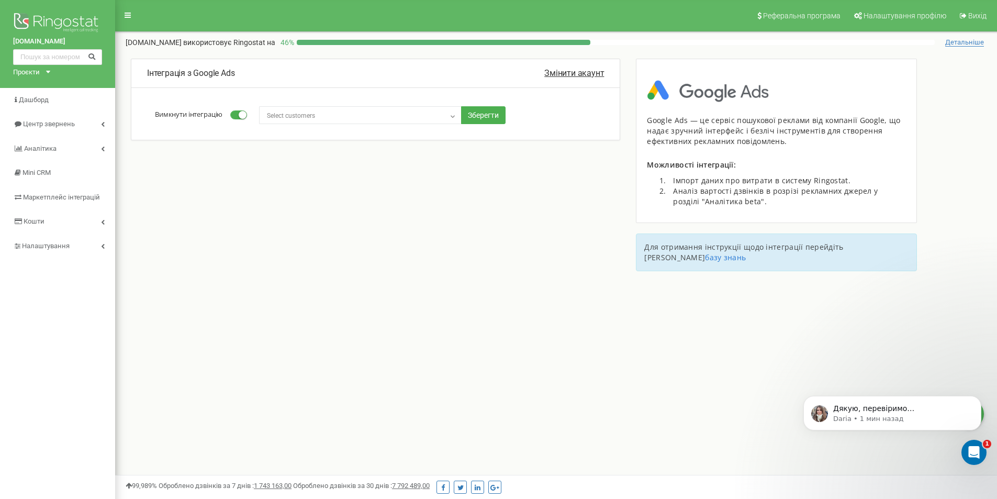
click at [383, 113] on span "Select customers" at bounding box center [360, 115] width 195 height 15
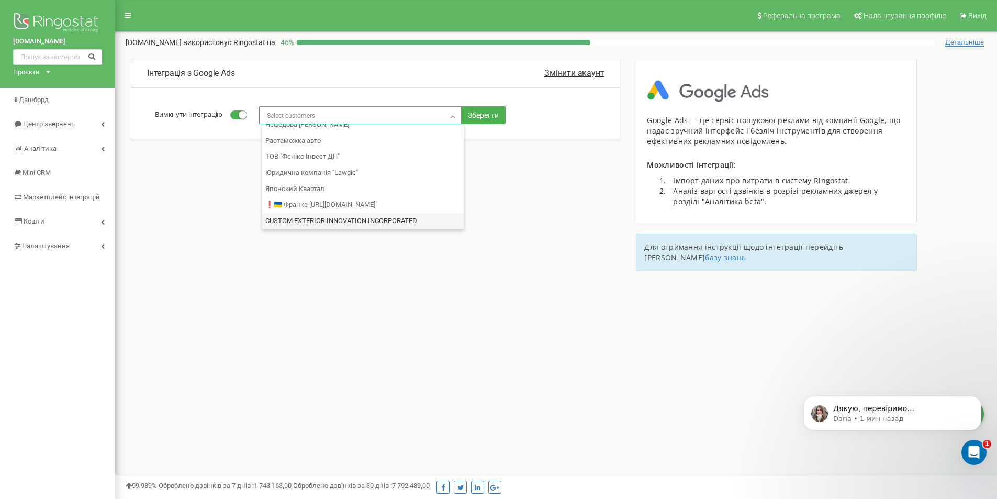
scroll to position [1512, 0]
select select "4752712382.1013080754"
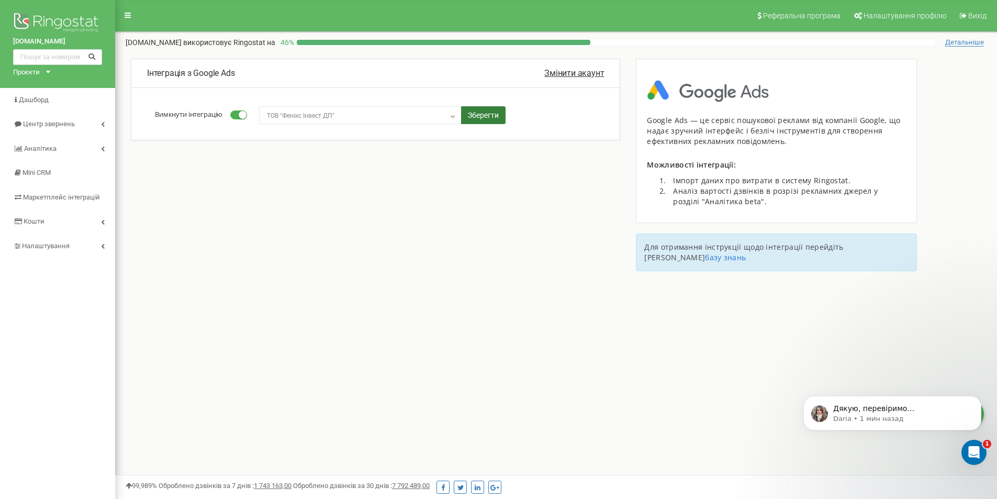
click at [489, 113] on button "Зберегти" at bounding box center [483, 115] width 44 height 18
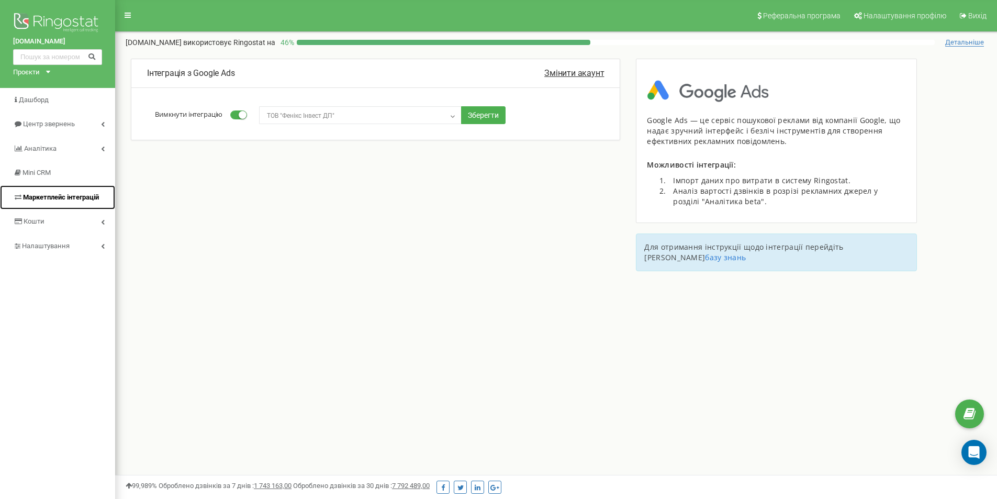
click at [53, 198] on span "Маркетплейс інтеграцій" at bounding box center [61, 197] width 76 height 8
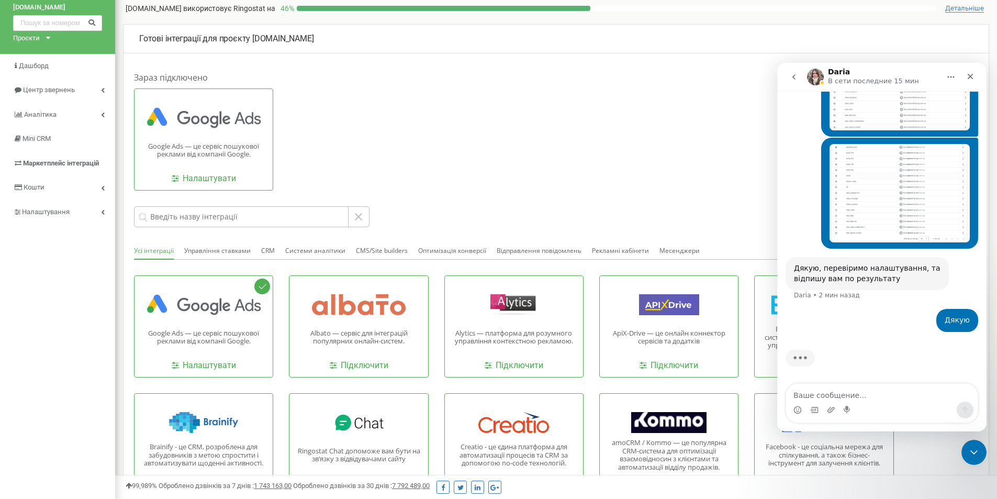
scroll to position [52, 0]
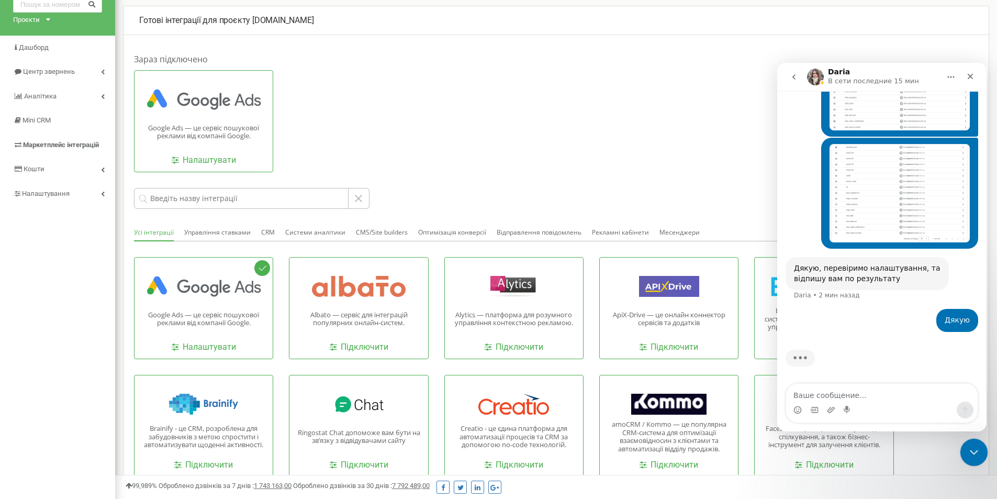
click at [974, 451] on icon "Закрыть службу сообщений Intercom" at bounding box center [972, 450] width 13 height 13
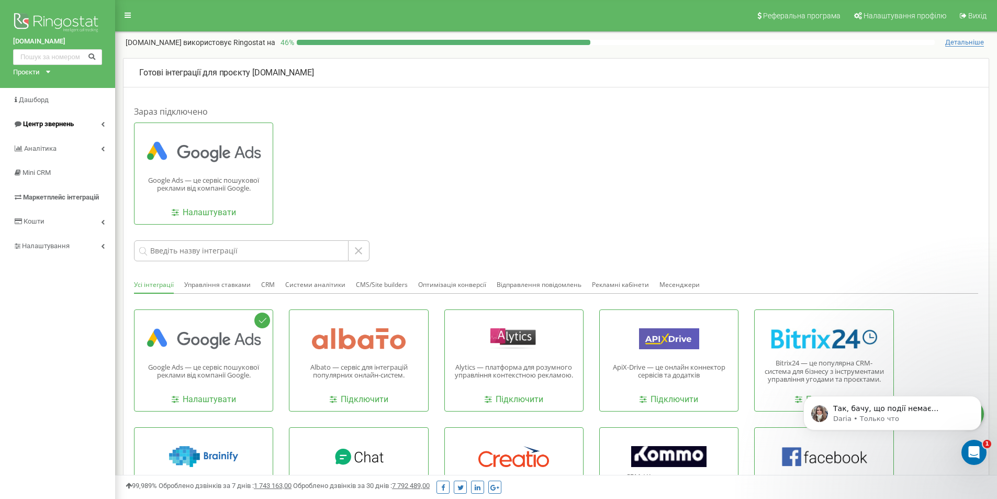
scroll to position [1470, 0]
click at [975, 448] on icon "Открыть службу сообщений Intercom" at bounding box center [972, 450] width 17 height 17
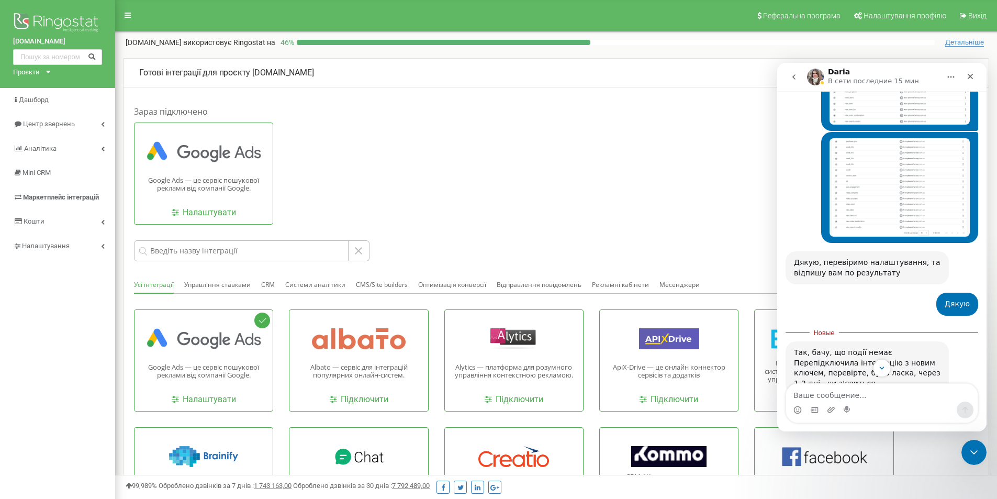
scroll to position [1487, 0]
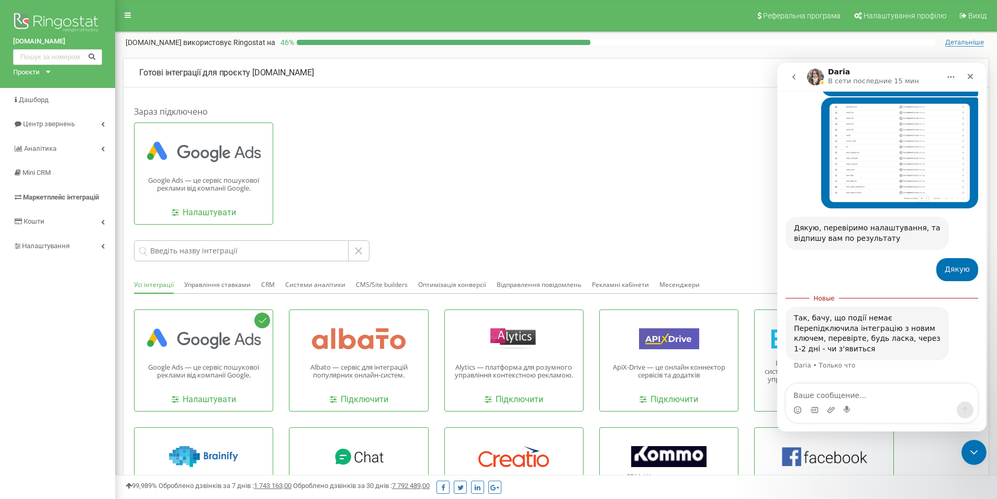
click at [828, 389] on textarea "Ваше сообщение..." at bounding box center [882, 393] width 192 height 18
type textarea "ок"
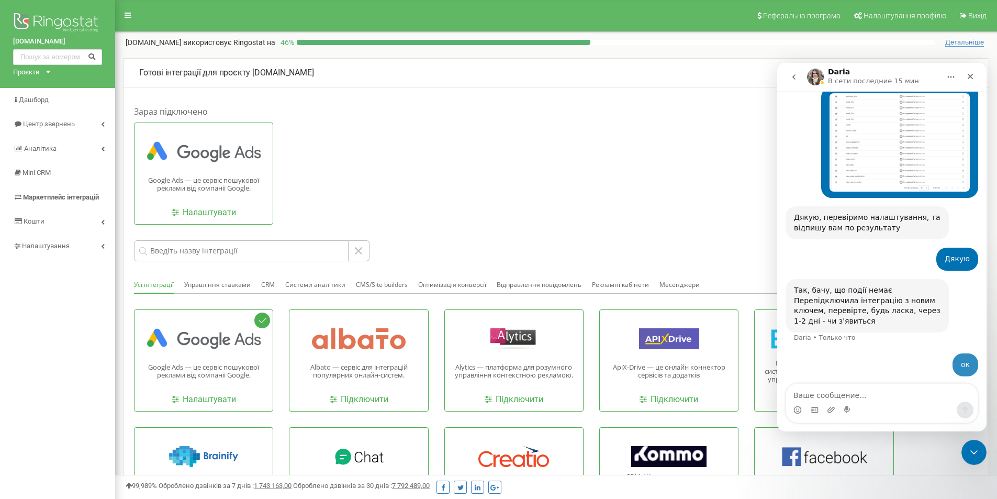
scroll to position [1501, 0]
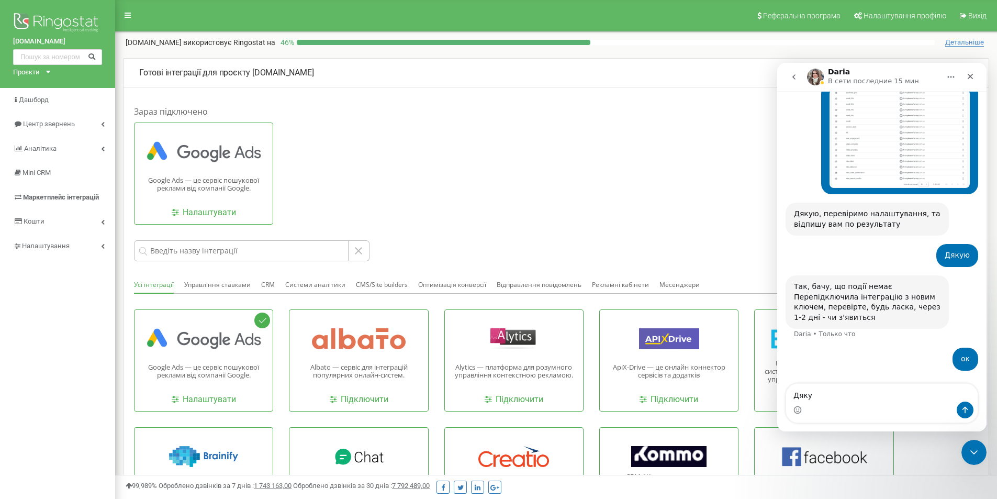
type textarea "Дякую"
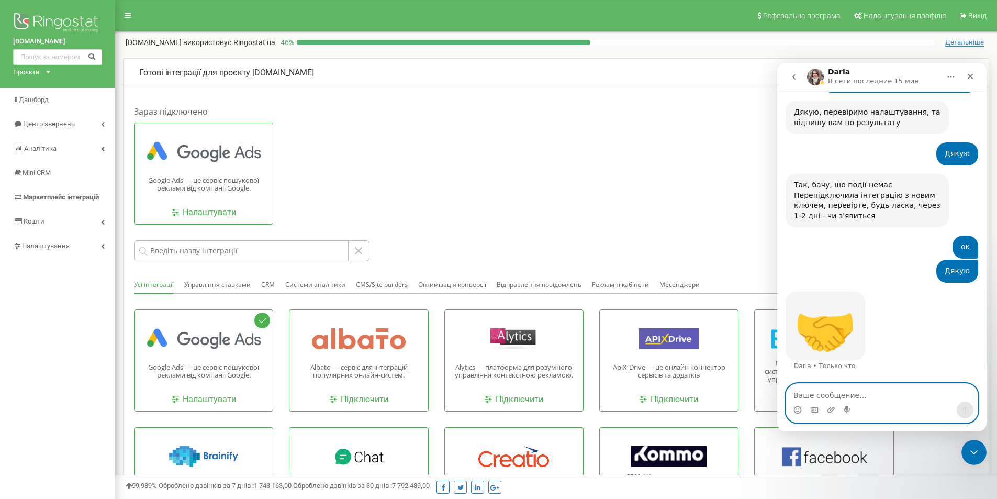
scroll to position [1602, 0]
click at [811, 397] on textarea "Ваше сообщение..." at bounding box center [882, 393] width 192 height 18
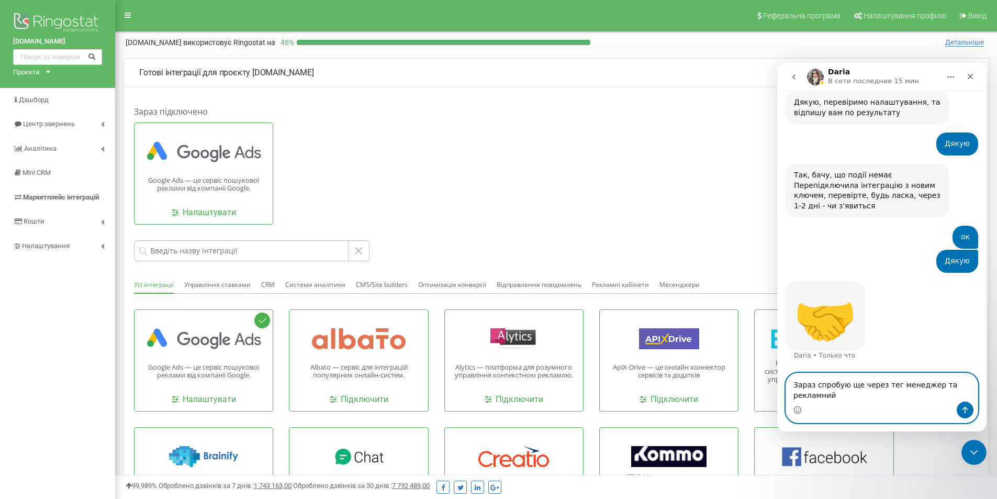
scroll to position [1613, 0]
type textarea "Зараз спробую ще через тег менеджер та рекламний кабінет"
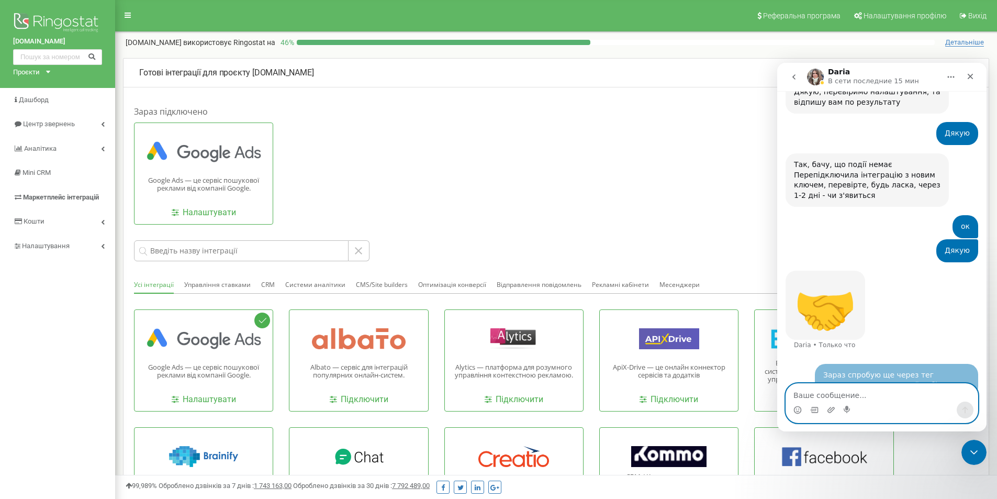
scroll to position [1644, 0]
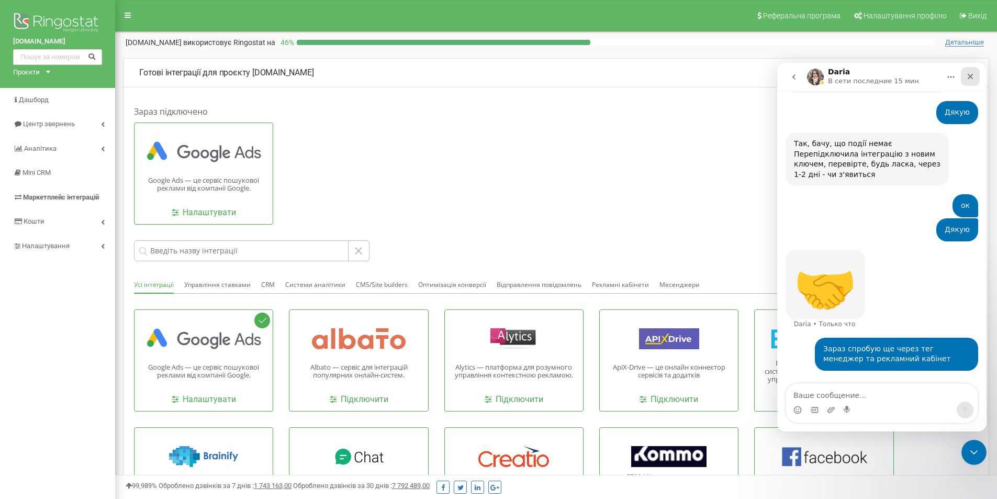
click at [965, 76] on div "Закрыть" at bounding box center [970, 76] width 19 height 19
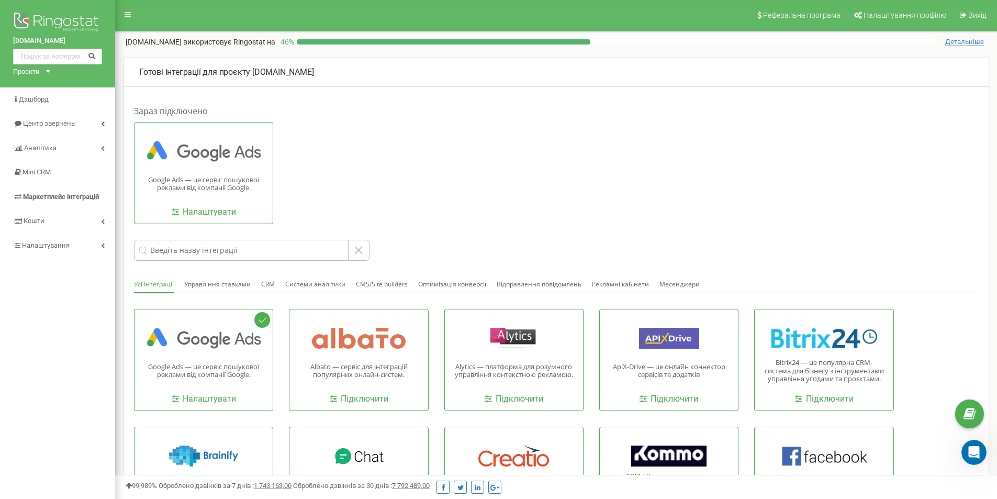
scroll to position [0, 0]
click at [100, 245] on link "Налаштування" at bounding box center [57, 246] width 115 height 25
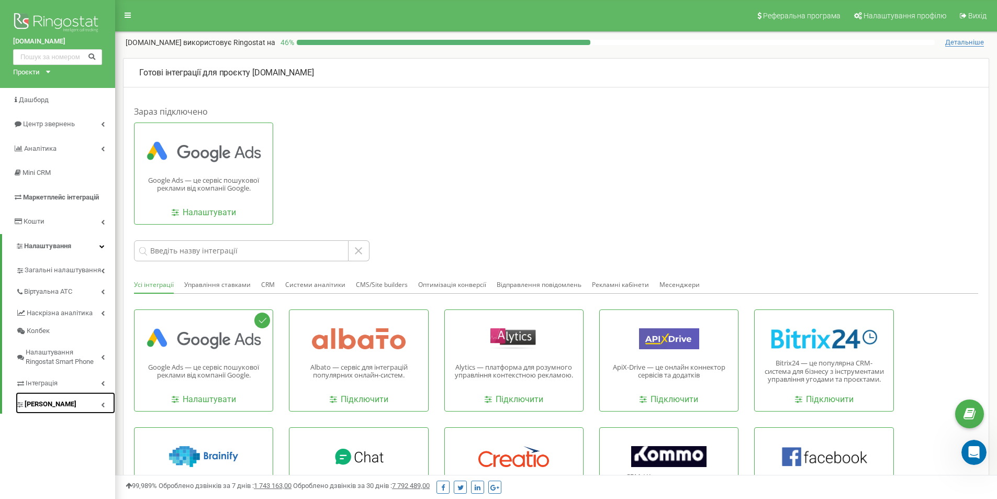
click at [93, 406] on link "[PERSON_NAME]" at bounding box center [65, 402] width 99 height 21
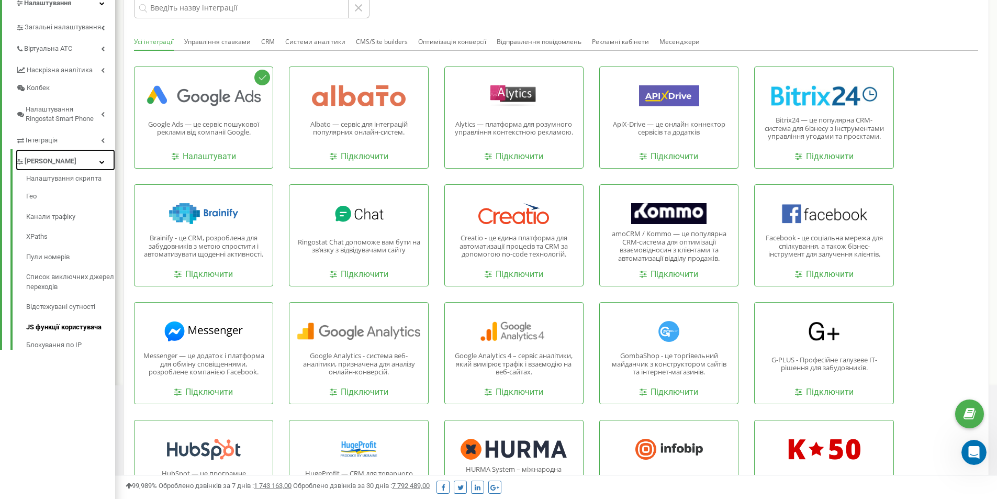
scroll to position [262, 0]
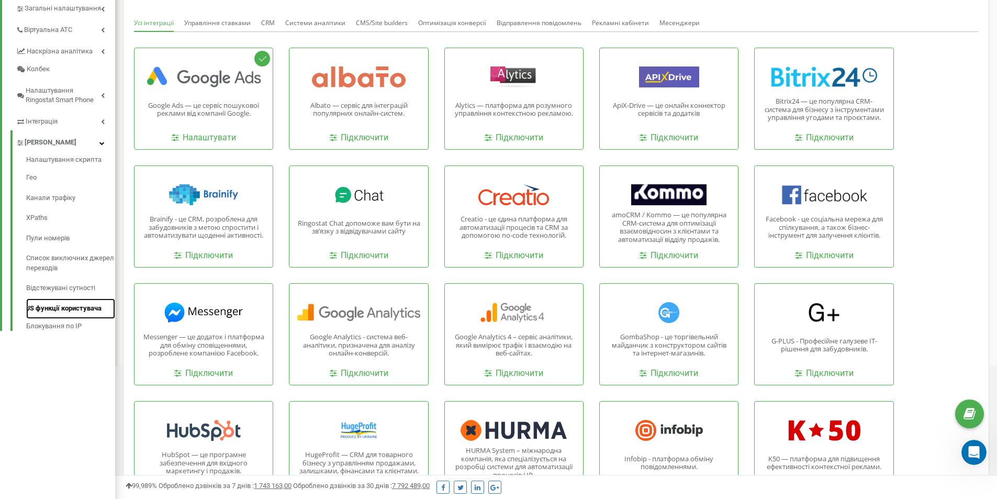
click at [76, 311] on link "JS функції користувача" at bounding box center [70, 308] width 89 height 20
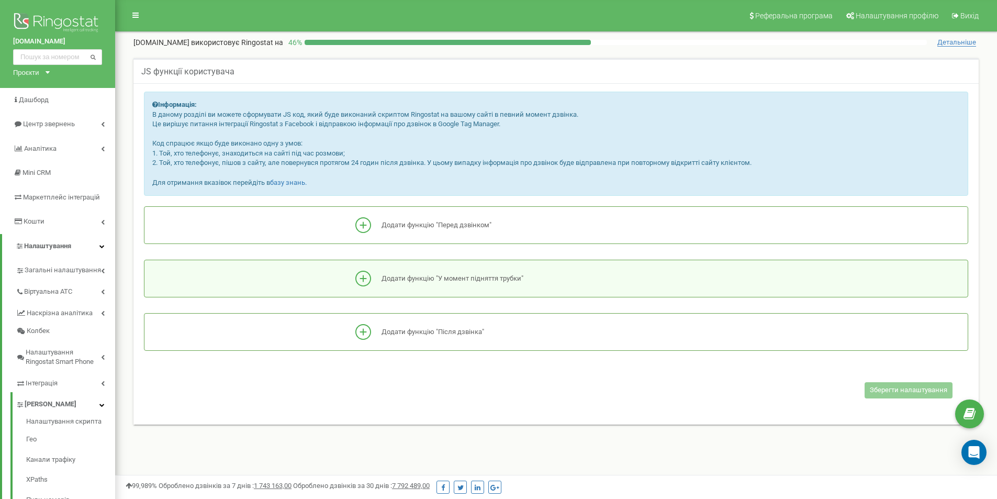
click at [365, 272] on icon at bounding box center [363, 279] width 16 height 16
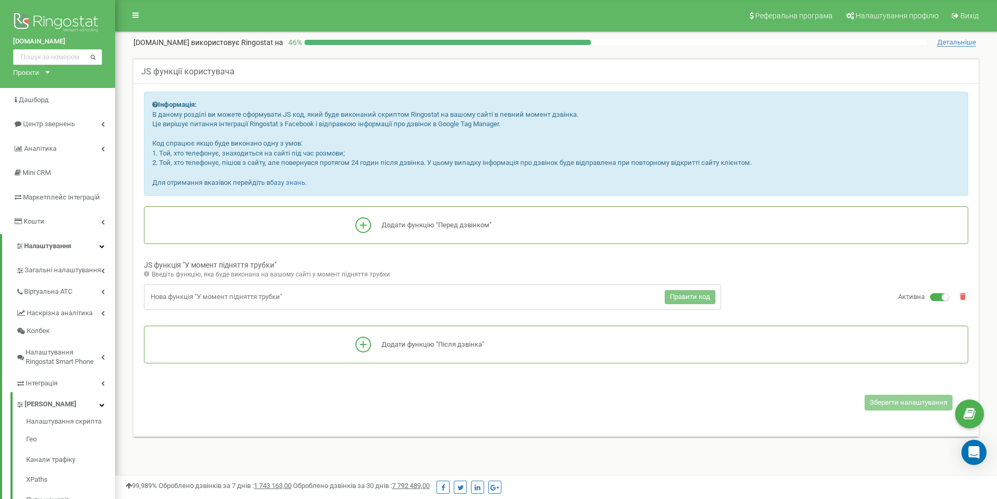
click at [697, 298] on span "Правити код" at bounding box center [690, 297] width 40 height 8
type input "Нова функція "У момент підняття трубки""
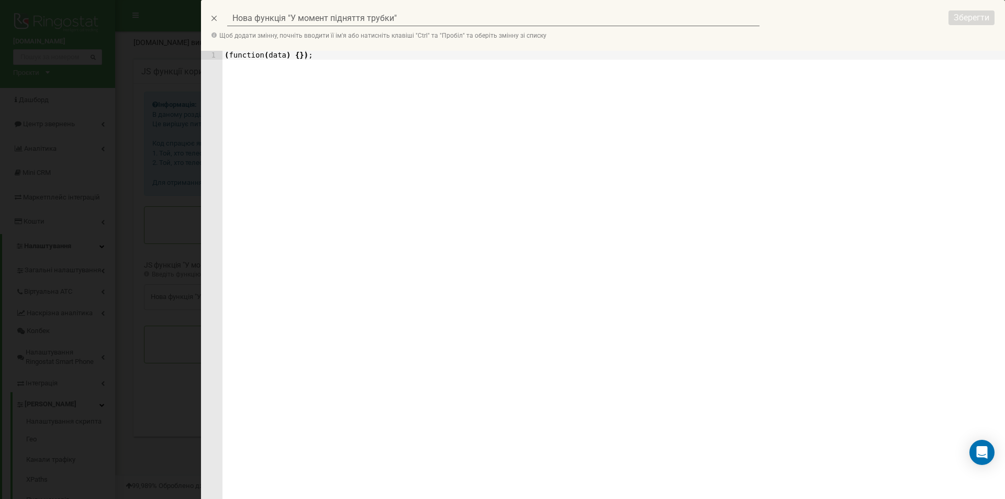
click at [212, 17] on icon at bounding box center [213, 18] width 5 height 5
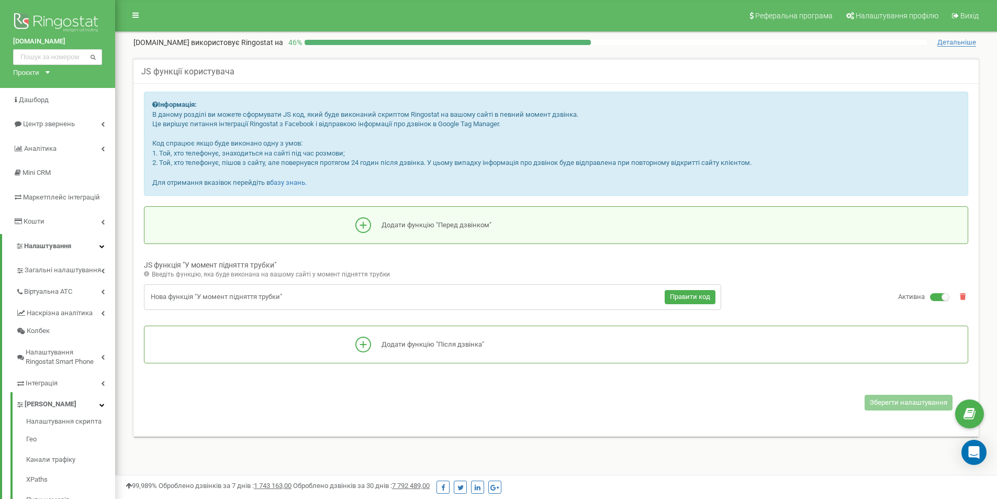
click at [389, 229] on p "Додати функцію "Перед дзвінком"" at bounding box center [436, 225] width 110 height 10
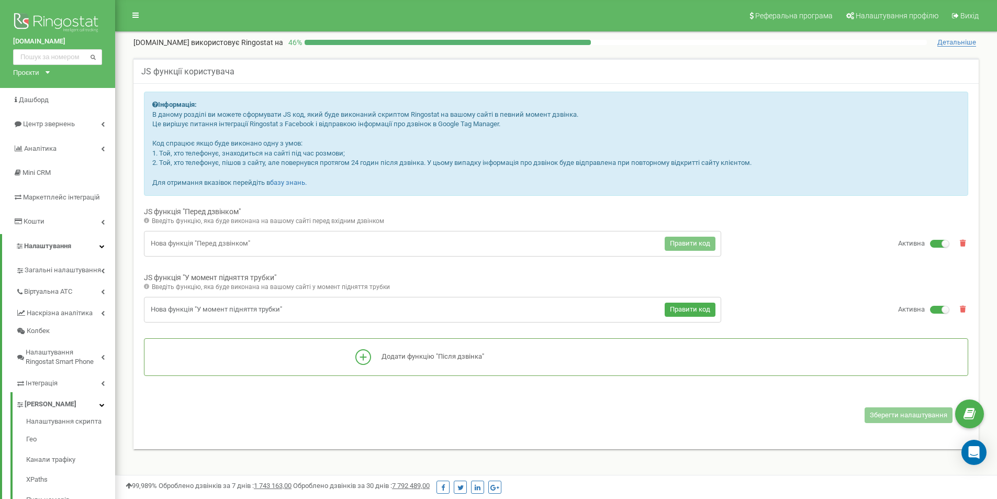
click at [688, 247] on span "Правити код" at bounding box center [690, 243] width 40 height 8
type input "Нова функція "Перед дзвінком""
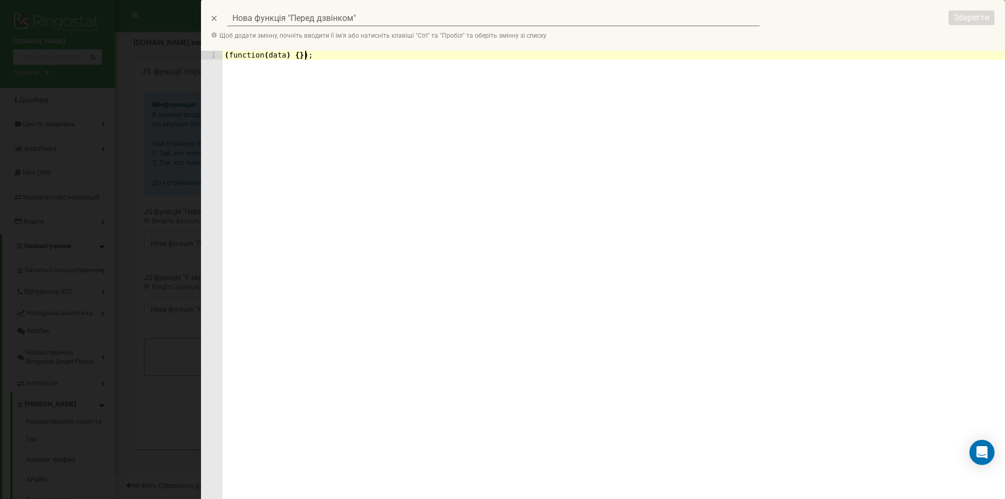
click at [352, 93] on div "( function ( data ) { }) ;" at bounding box center [613, 309] width 782 height 516
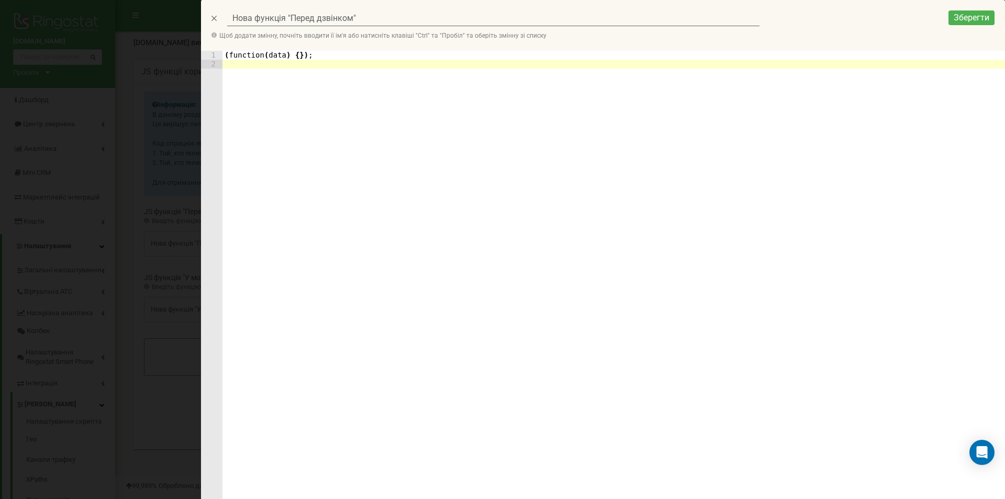
click at [293, 55] on div "( function ( data ) { }) ;" at bounding box center [613, 309] width 782 height 516
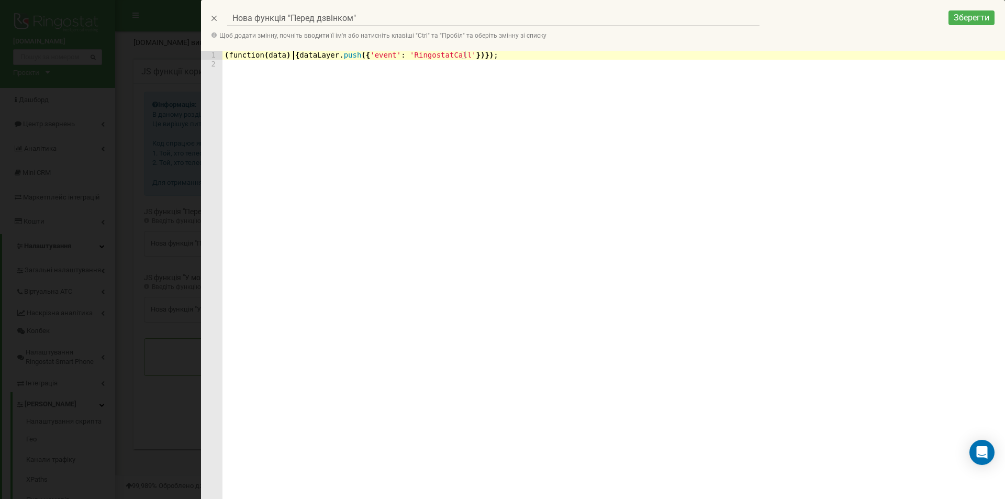
click at [294, 53] on div "( function ( data ) { dataLayer . push ({ 'event' : 'RingostatCall' })}) ;" at bounding box center [613, 309] width 782 height 516
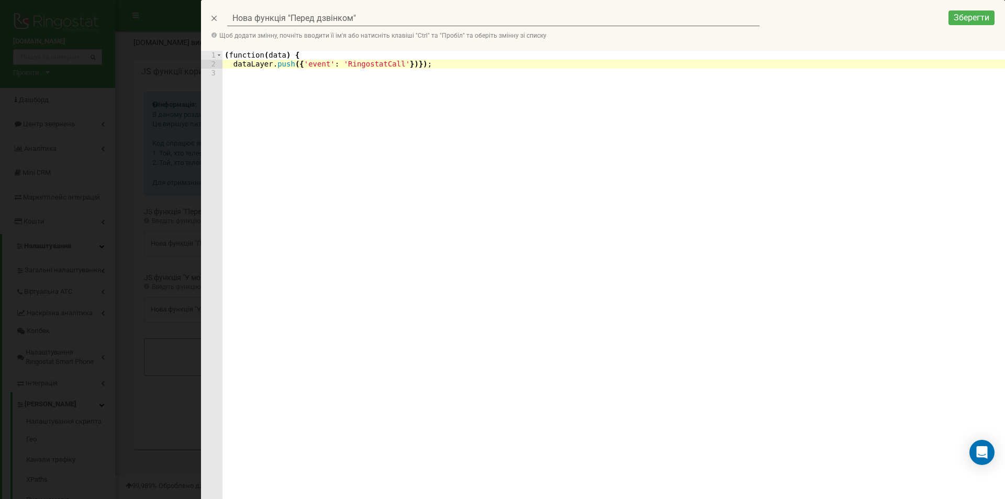
click at [403, 64] on div "( function ( data ) { dataLayer . push ({ 'event' : 'RingostatCall' })}) ;" at bounding box center [613, 309] width 782 height 516
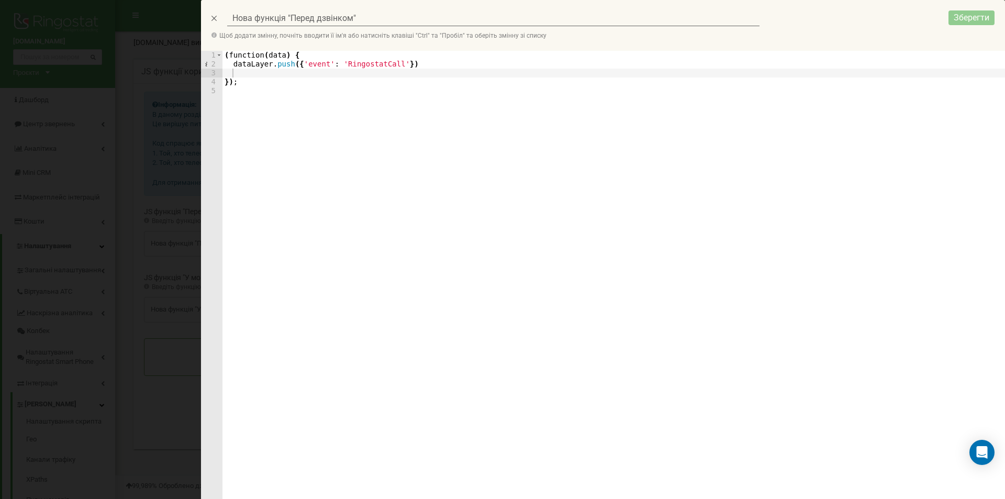
click at [977, 15] on span "Зберегти" at bounding box center [971, 18] width 36 height 10
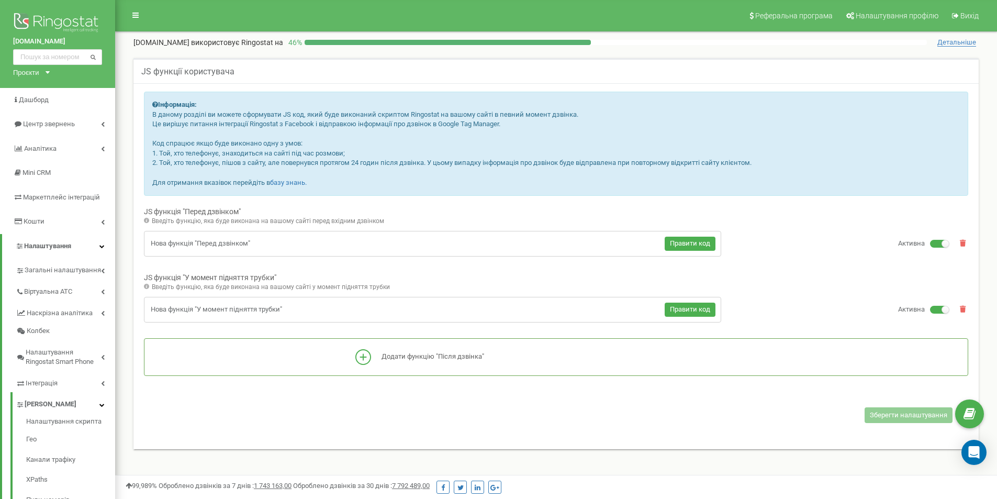
click at [919, 417] on span "Зберегти налаштування" at bounding box center [908, 415] width 77 height 8
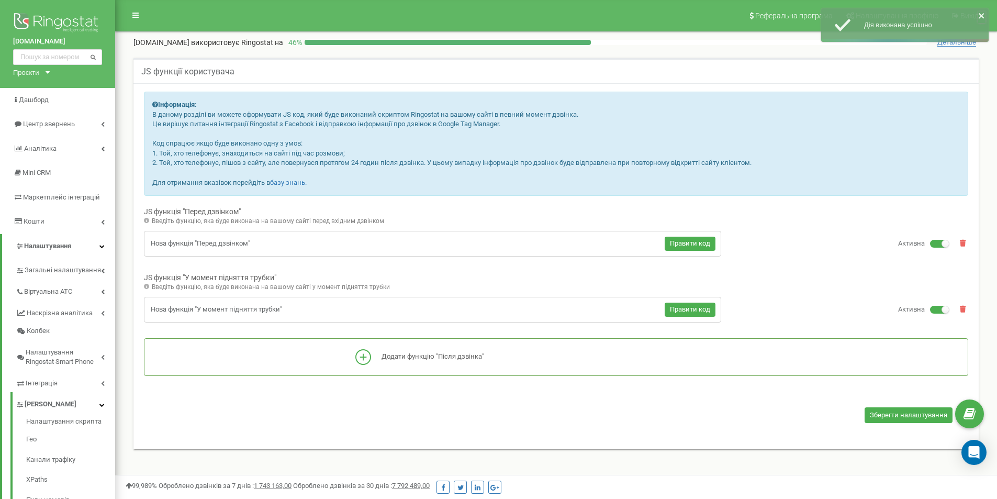
click at [982, 15] on icon "close" at bounding box center [981, 15] width 5 height 5
